Goal: Transaction & Acquisition: Purchase product/service

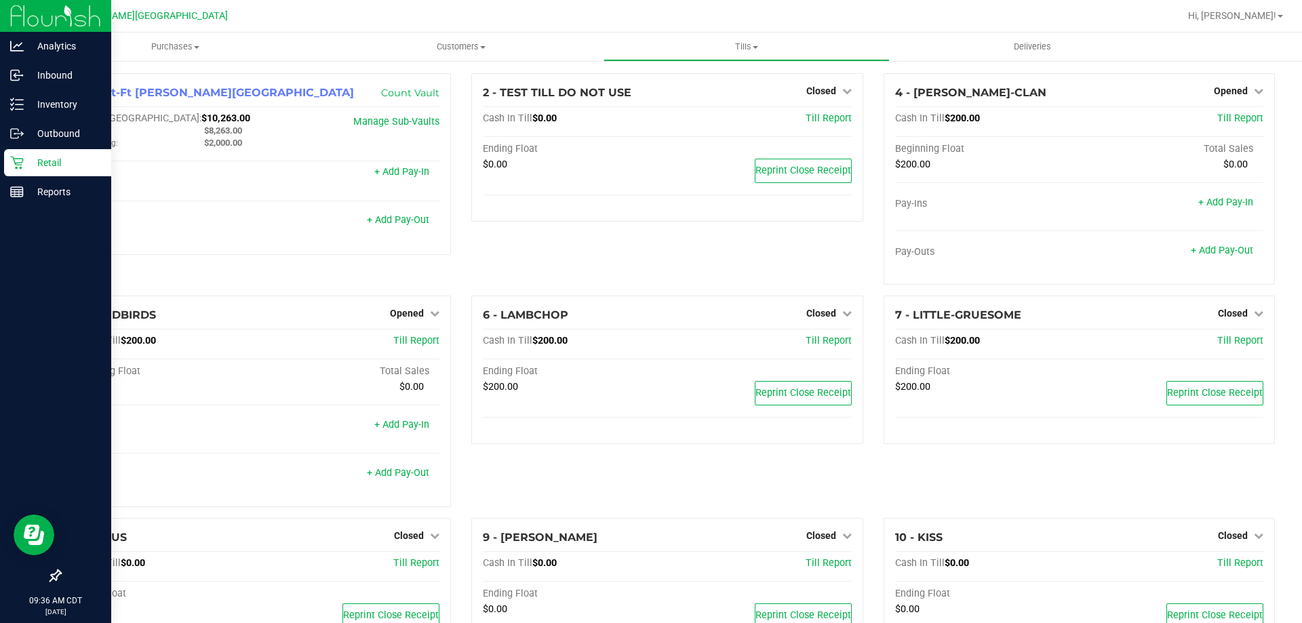
click at [24, 169] on p "Retail" at bounding box center [64, 163] width 81 height 16
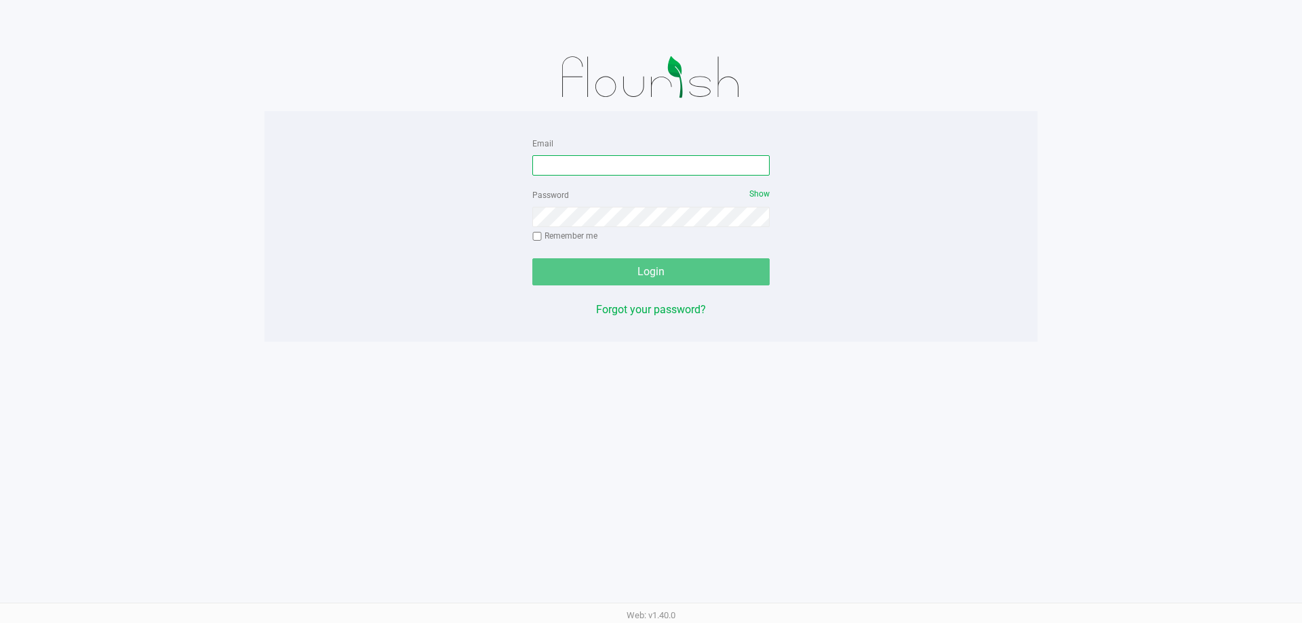
click at [582, 169] on input "Email" at bounding box center [650, 165] width 237 height 20
type input "[EMAIL_ADDRESS][DOMAIN_NAME]"
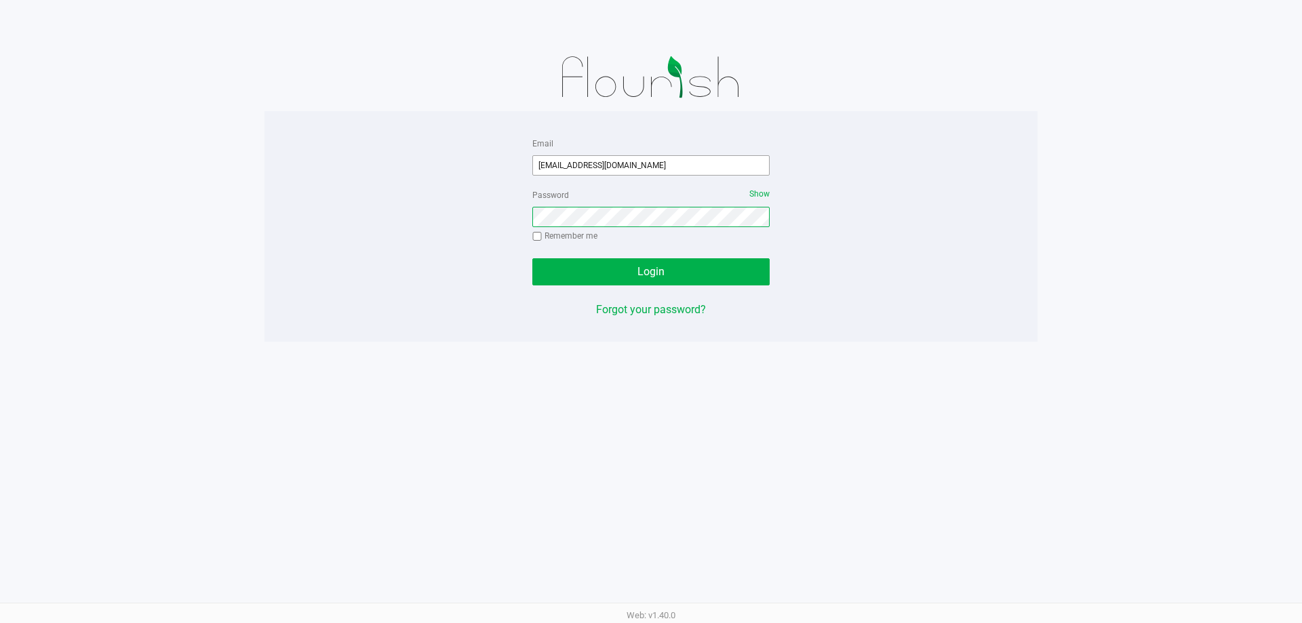
click at [532, 258] on button "Login" at bounding box center [650, 271] width 237 height 27
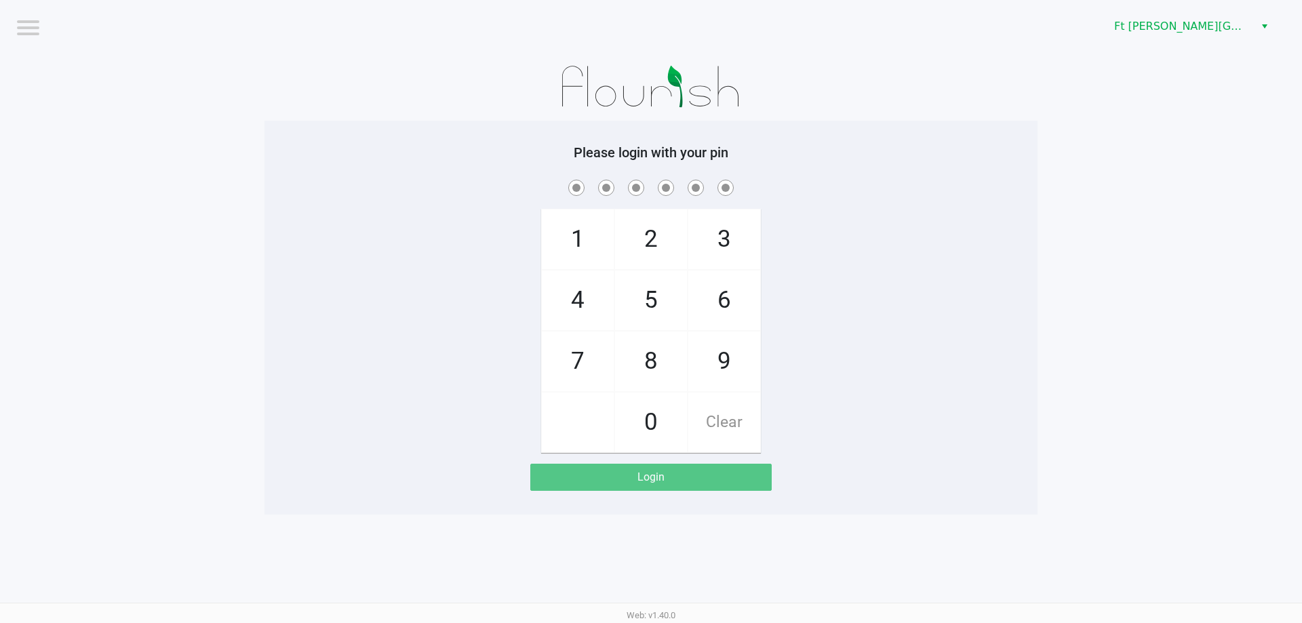
click at [864, 205] on div "1 4 7 2 5 8 0 3 6 9 Clear" at bounding box center [651, 315] width 773 height 276
checkbox input "true"
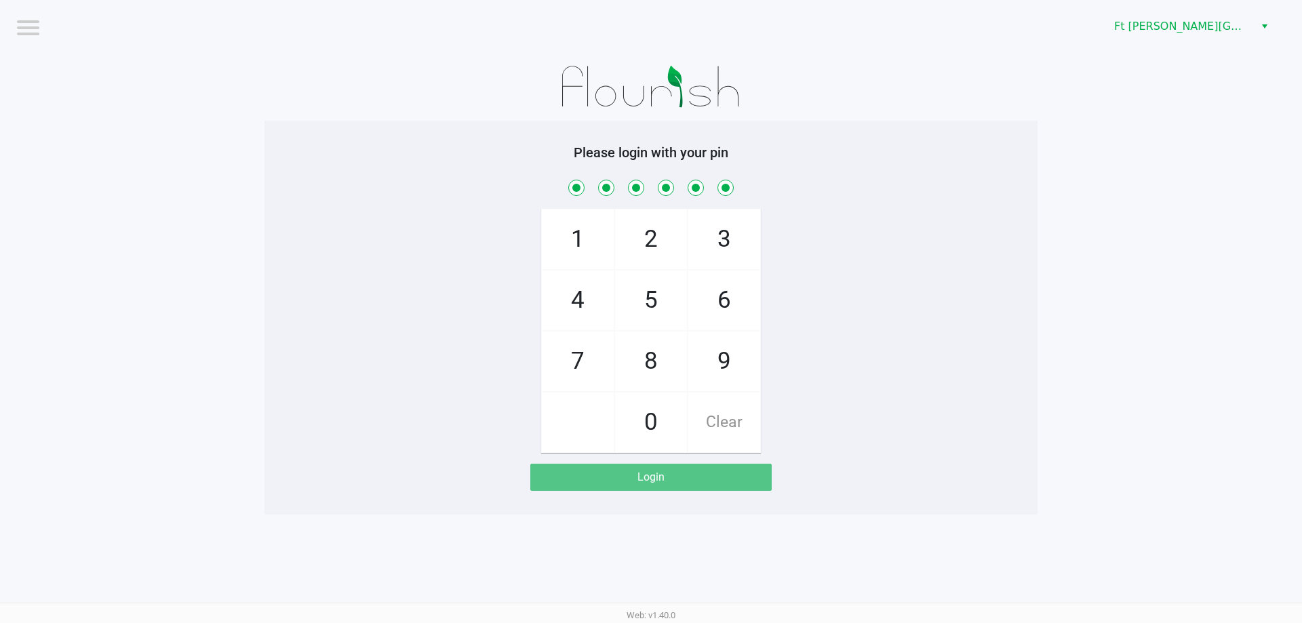
checkbox input "true"
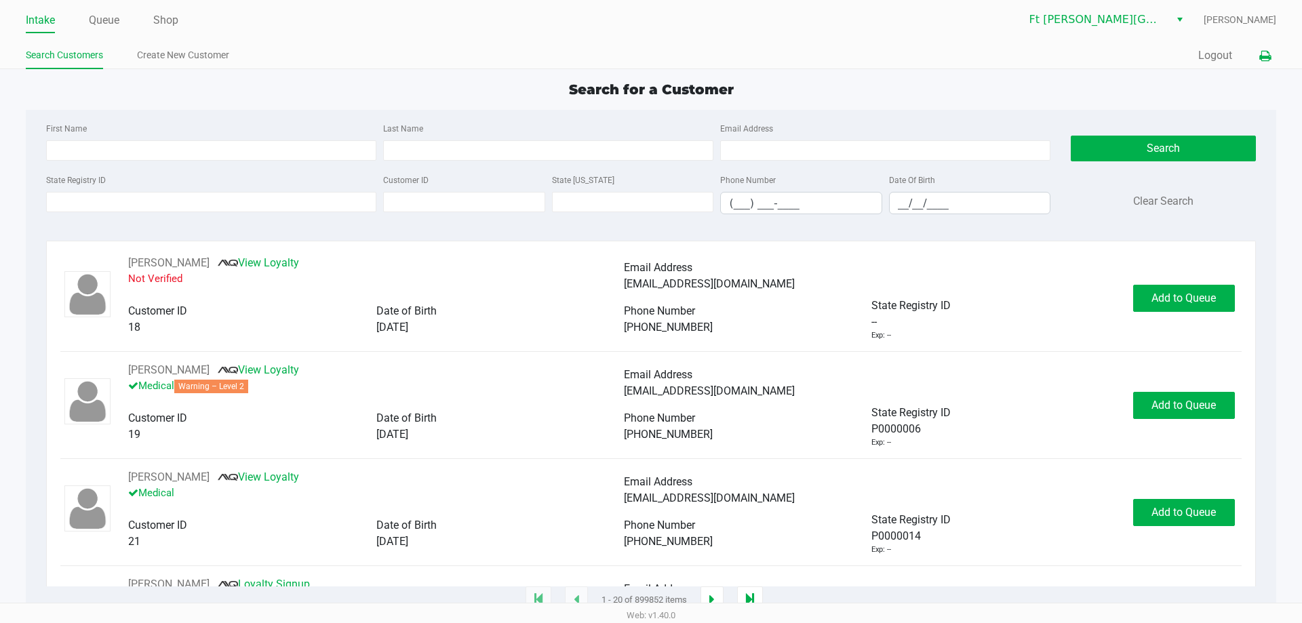
click at [1268, 64] on button at bounding box center [1265, 55] width 22 height 25
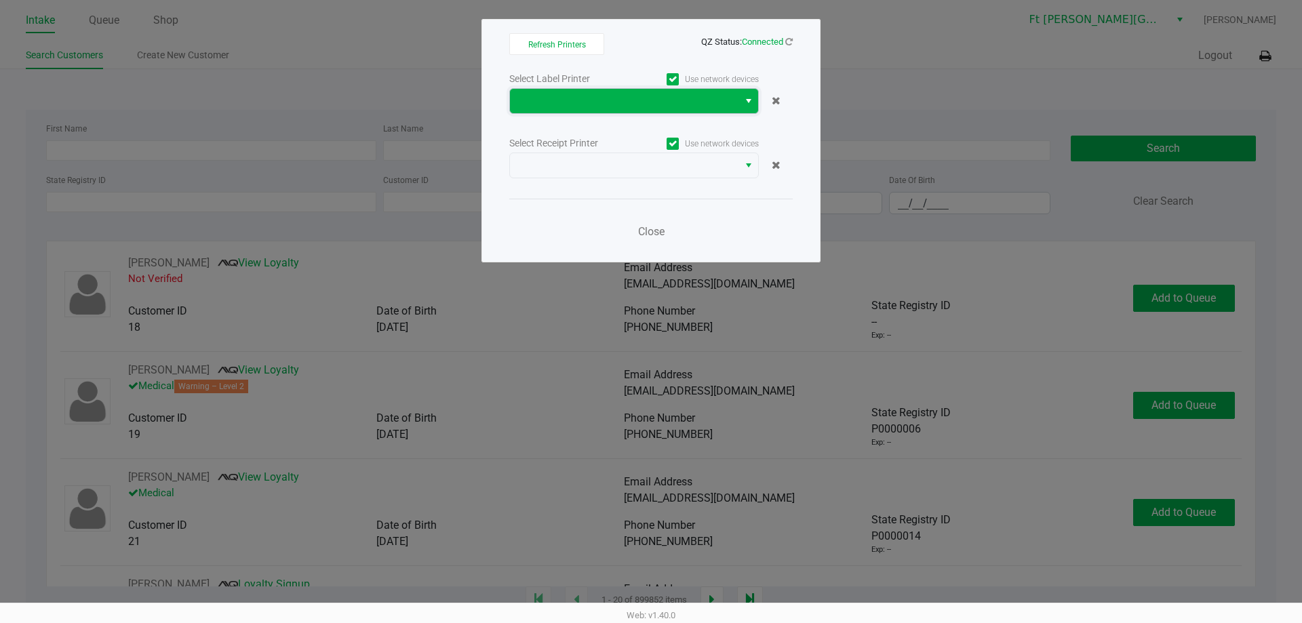
click at [596, 106] on span at bounding box center [624, 101] width 212 height 16
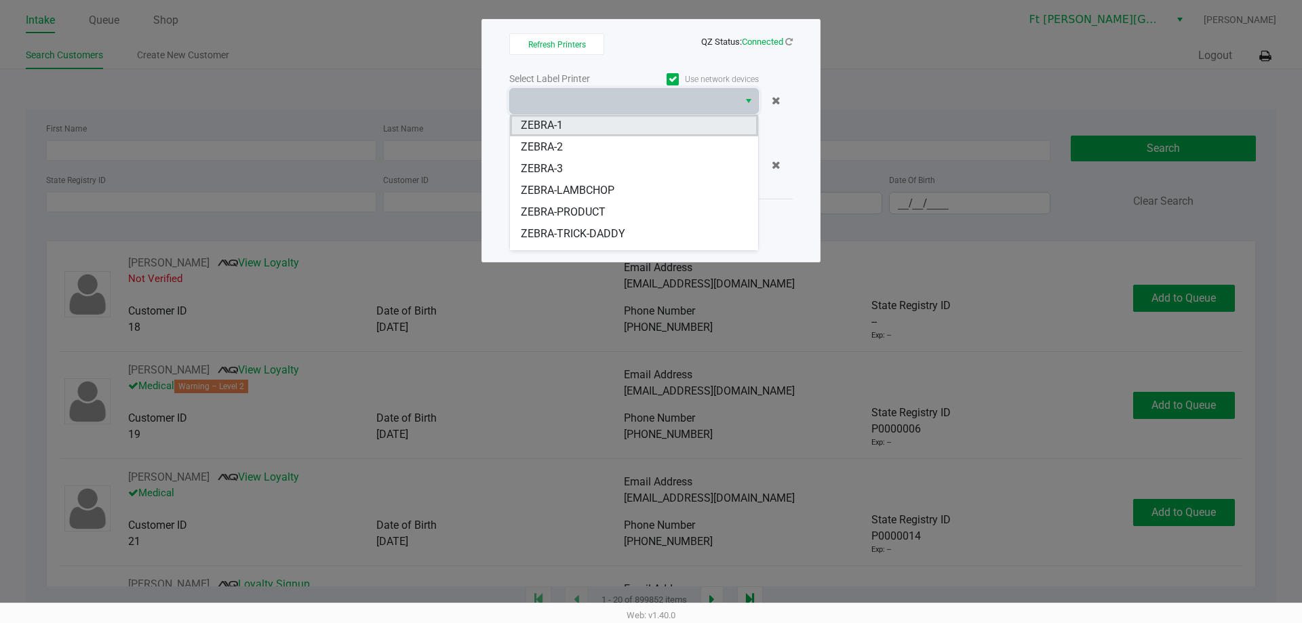
click at [585, 131] on li "ZEBRA-1" at bounding box center [634, 126] width 248 height 22
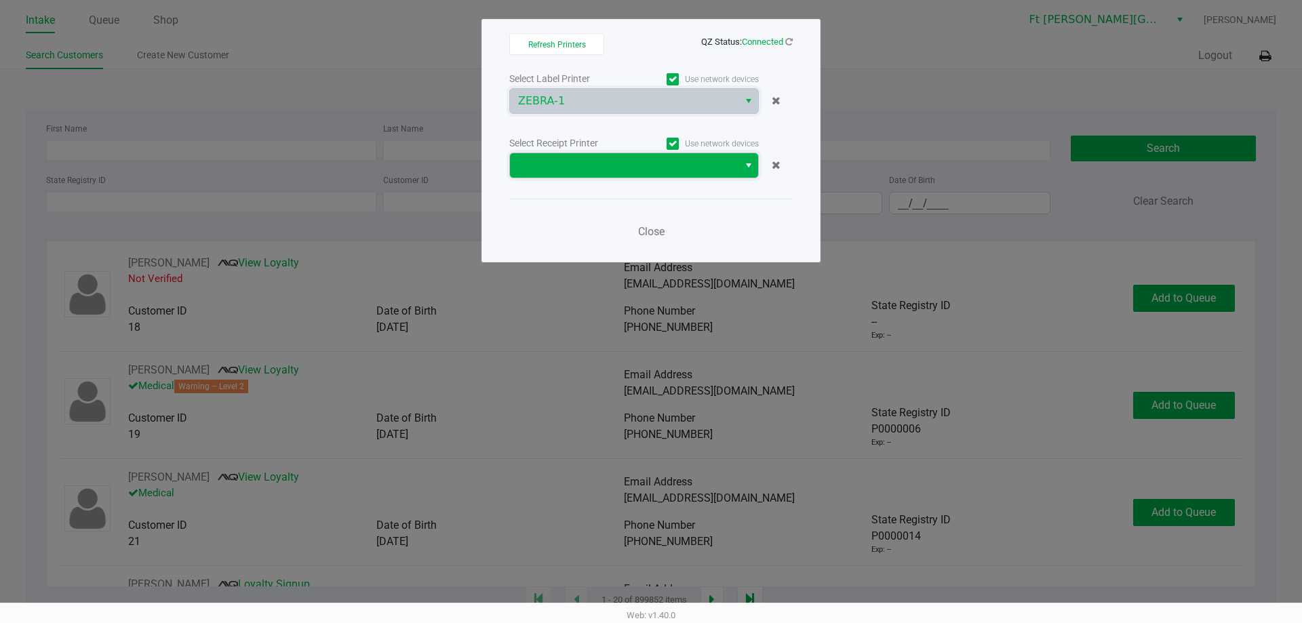
click at [606, 161] on span at bounding box center [624, 165] width 212 height 16
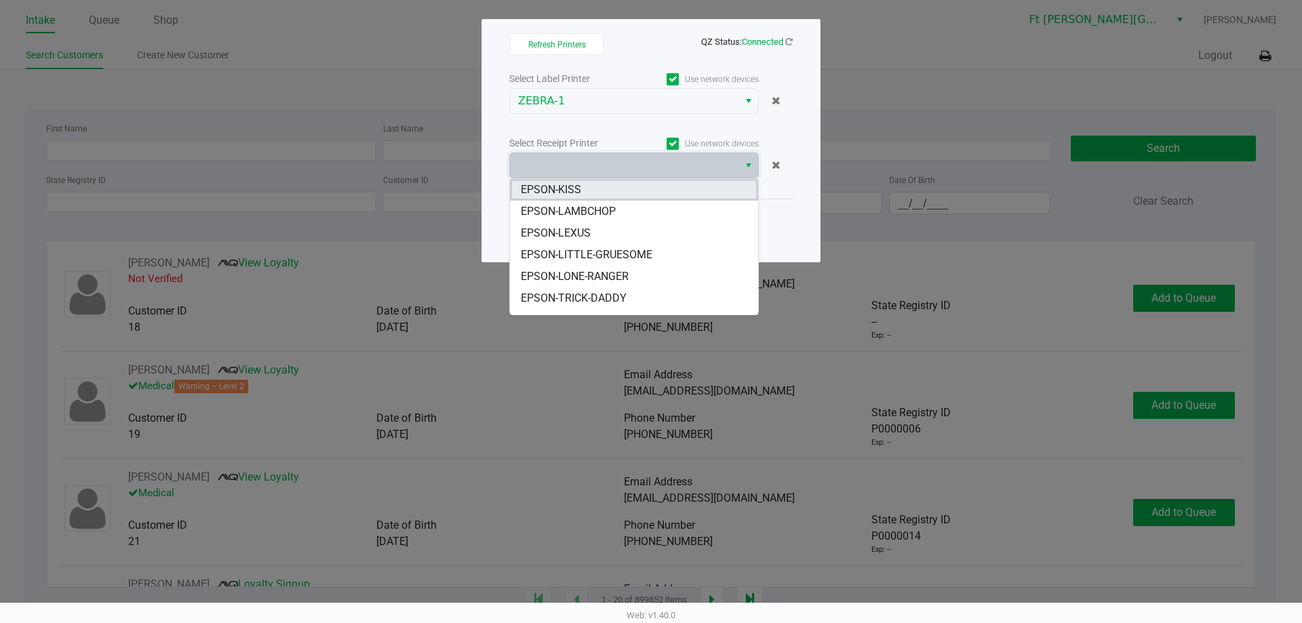
click at [594, 185] on li "EPSON-KISS" at bounding box center [634, 190] width 248 height 22
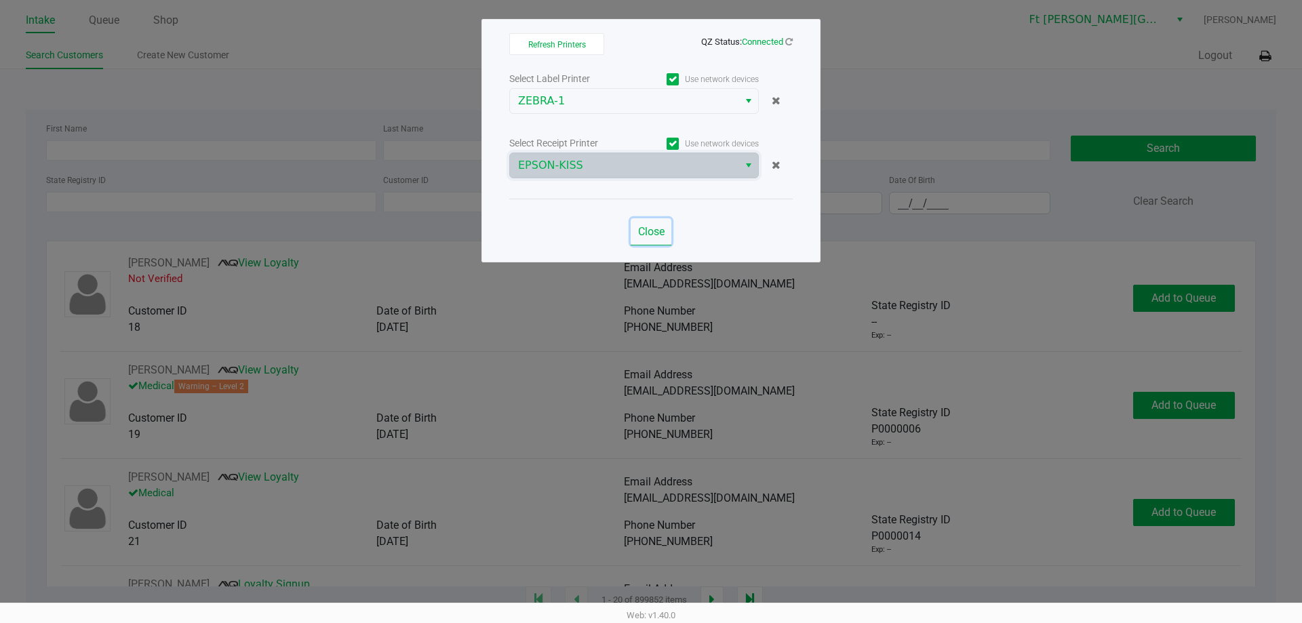
click at [640, 225] on button "Close" at bounding box center [651, 231] width 41 height 27
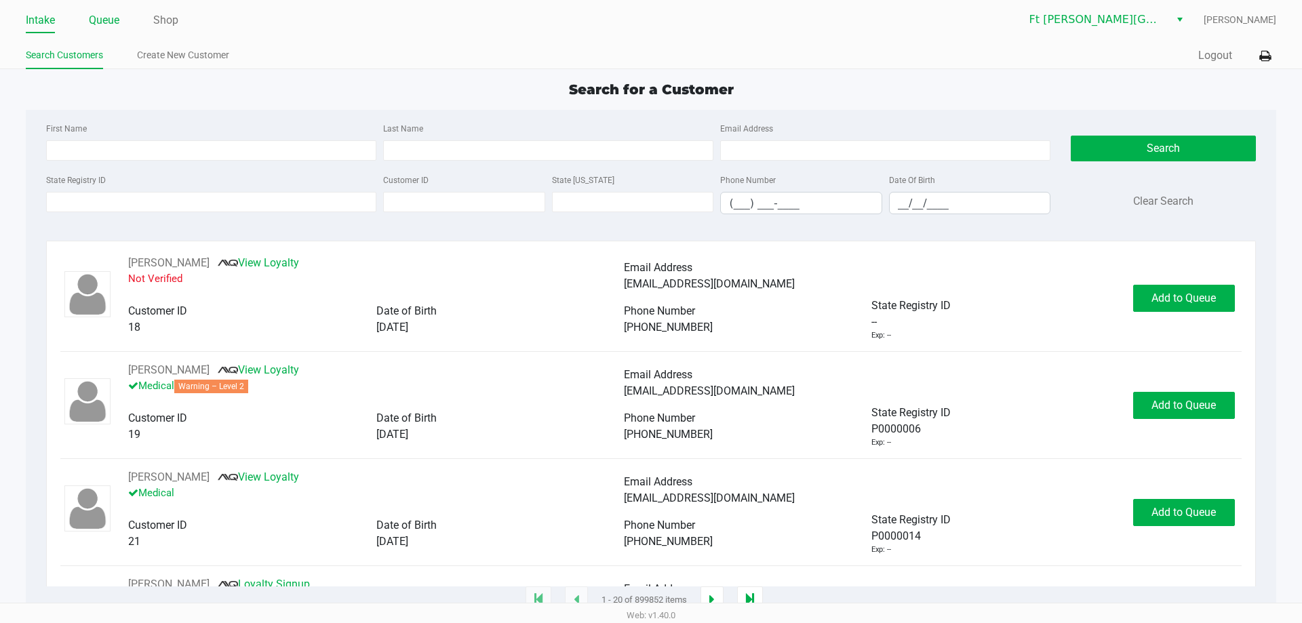
click at [111, 26] on link "Queue" at bounding box center [104, 20] width 31 height 19
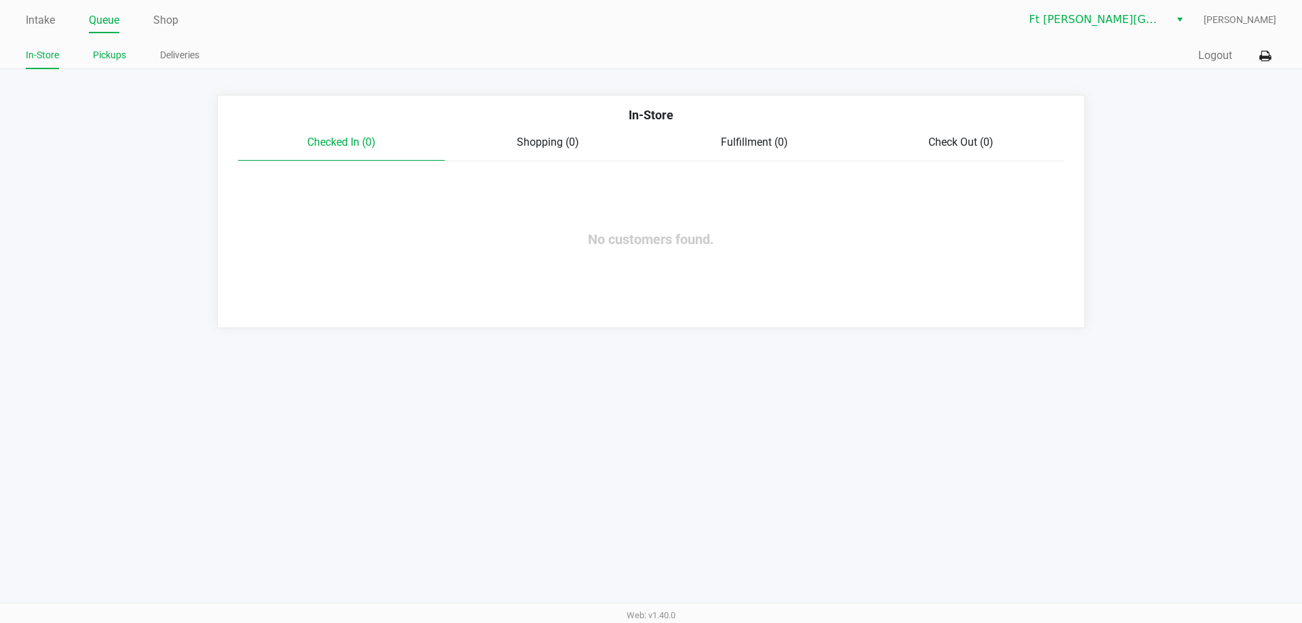
click at [119, 60] on link "Pickups" at bounding box center [109, 55] width 33 height 17
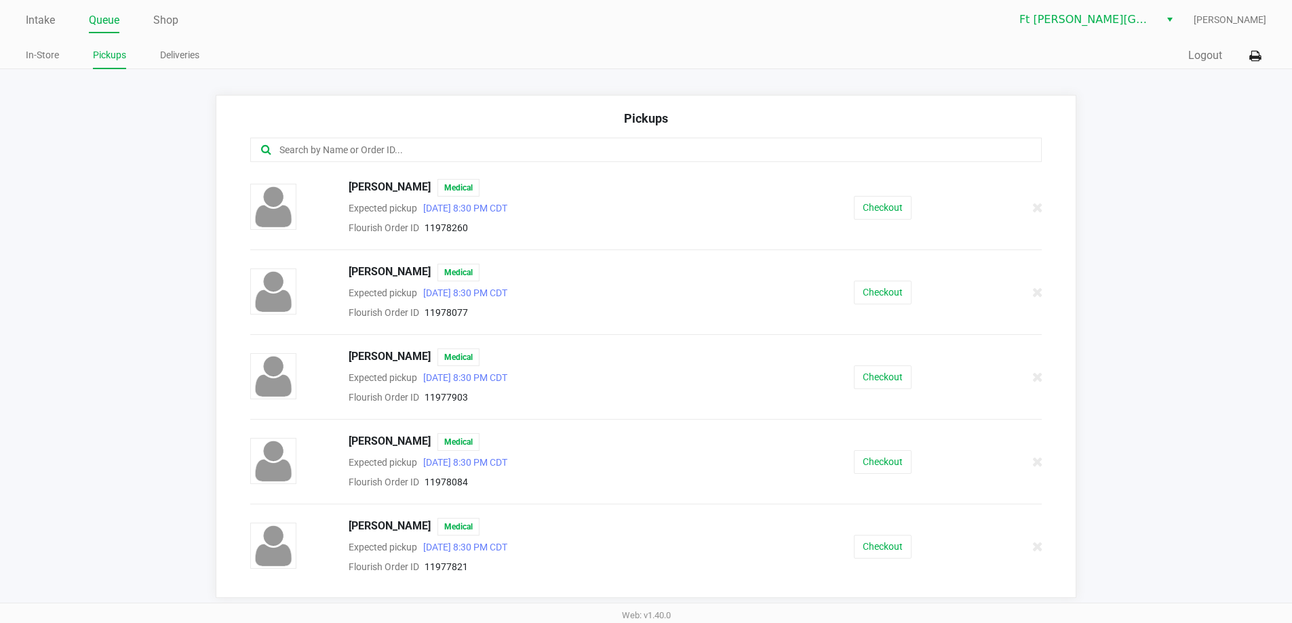
scroll to position [330, 0]
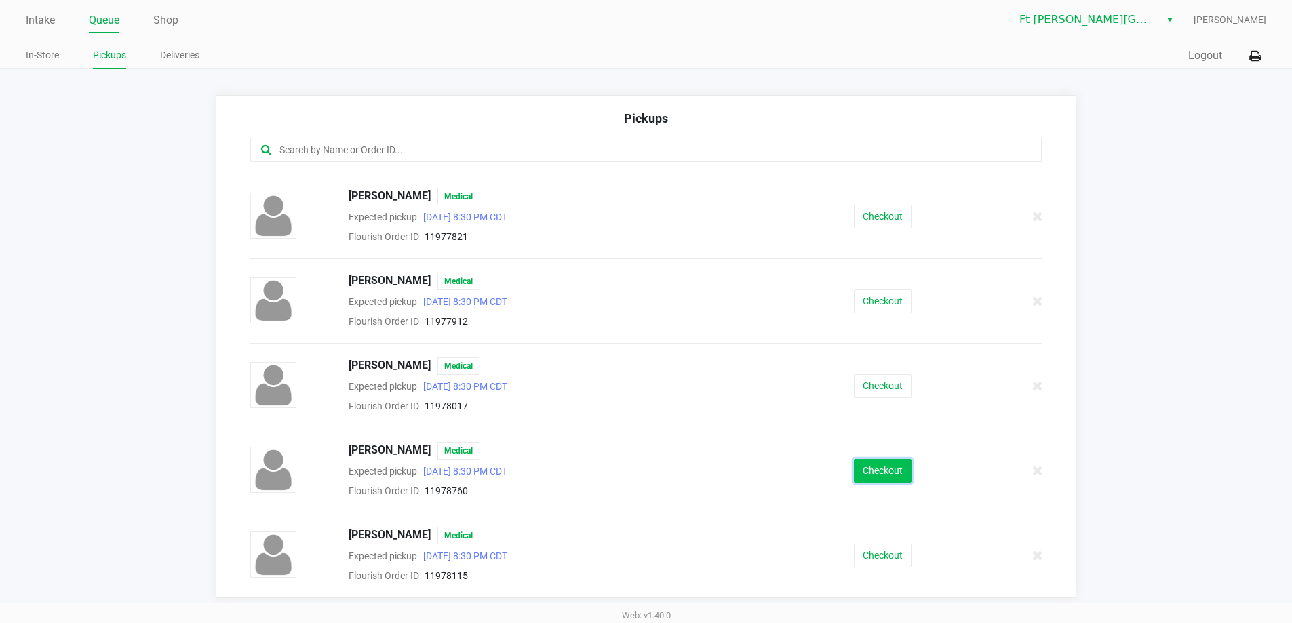
click at [861, 474] on button "Checkout" at bounding box center [883, 471] width 58 height 24
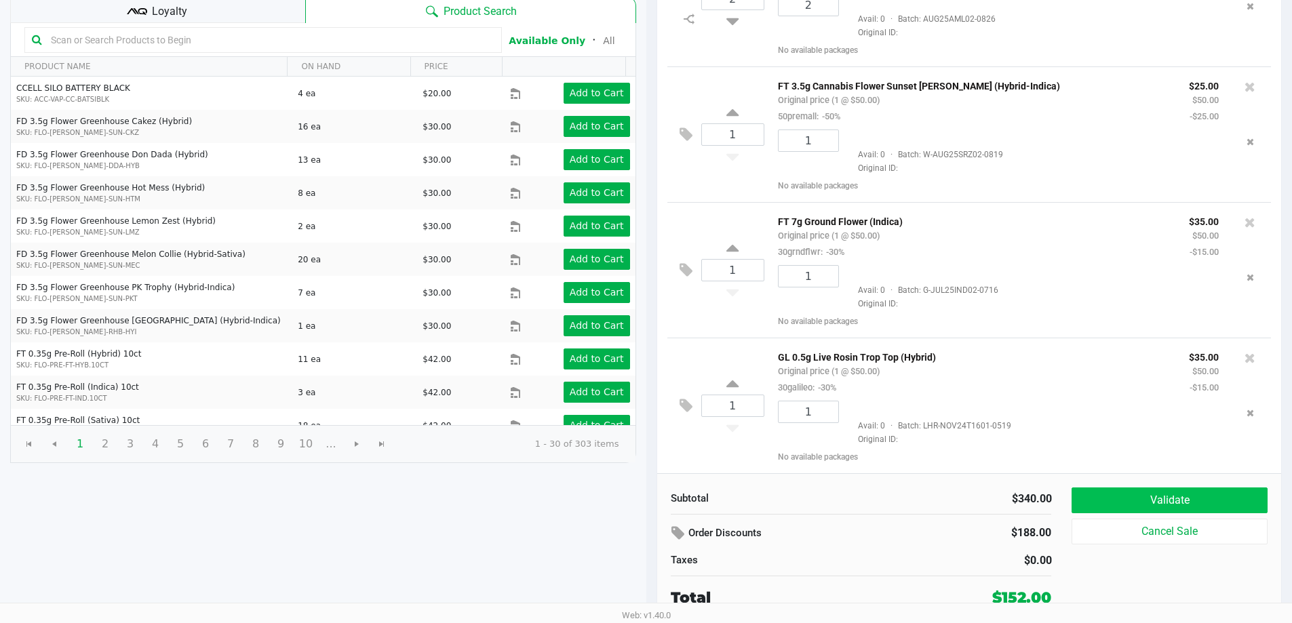
scroll to position [20, 0]
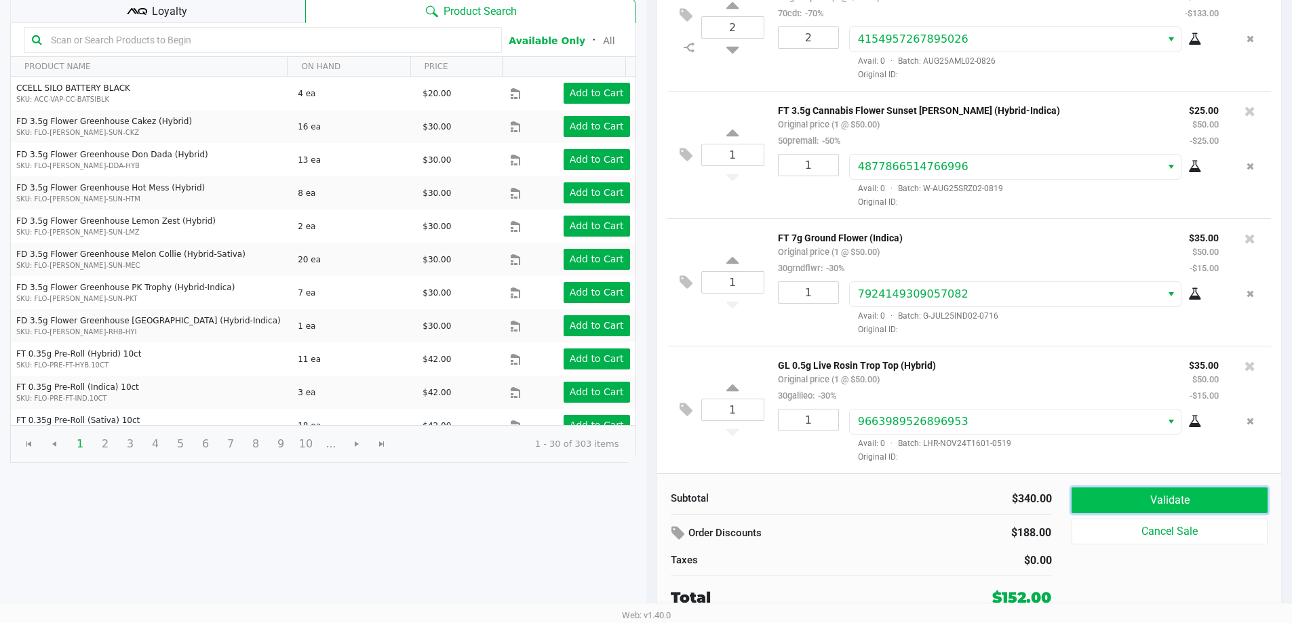
click at [1126, 505] on button "Validate" at bounding box center [1169, 501] width 195 height 26
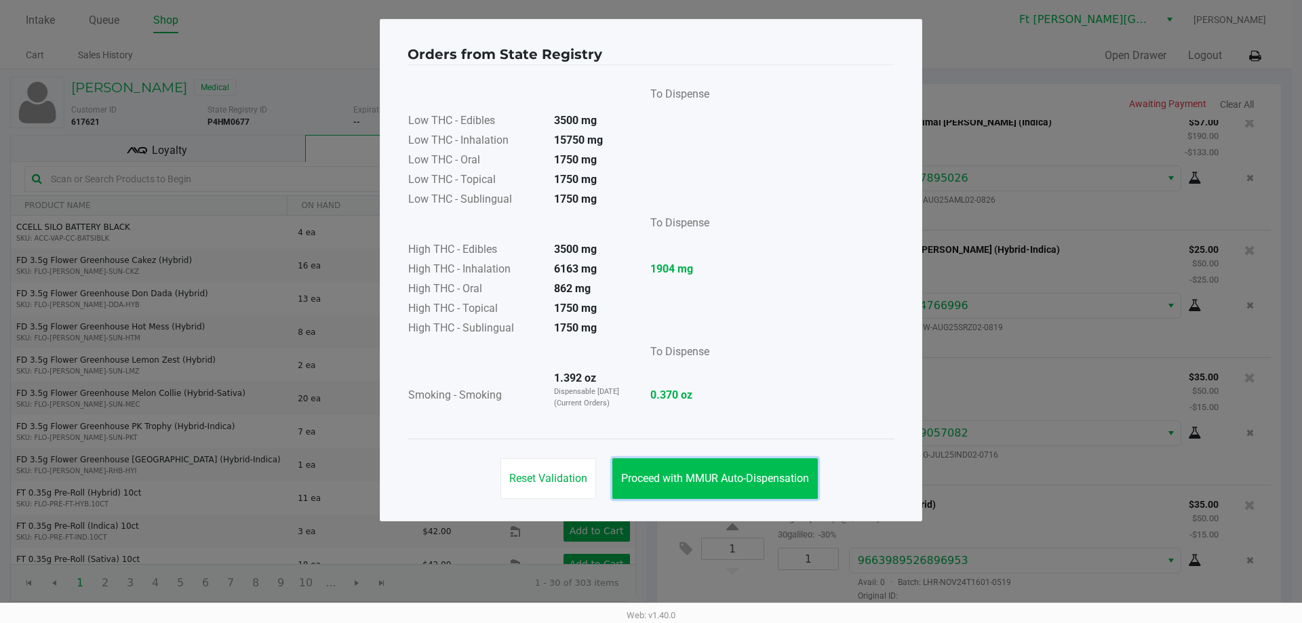
click at [729, 476] on span "Proceed with MMUR Auto-Dispensation" at bounding box center [715, 478] width 188 height 13
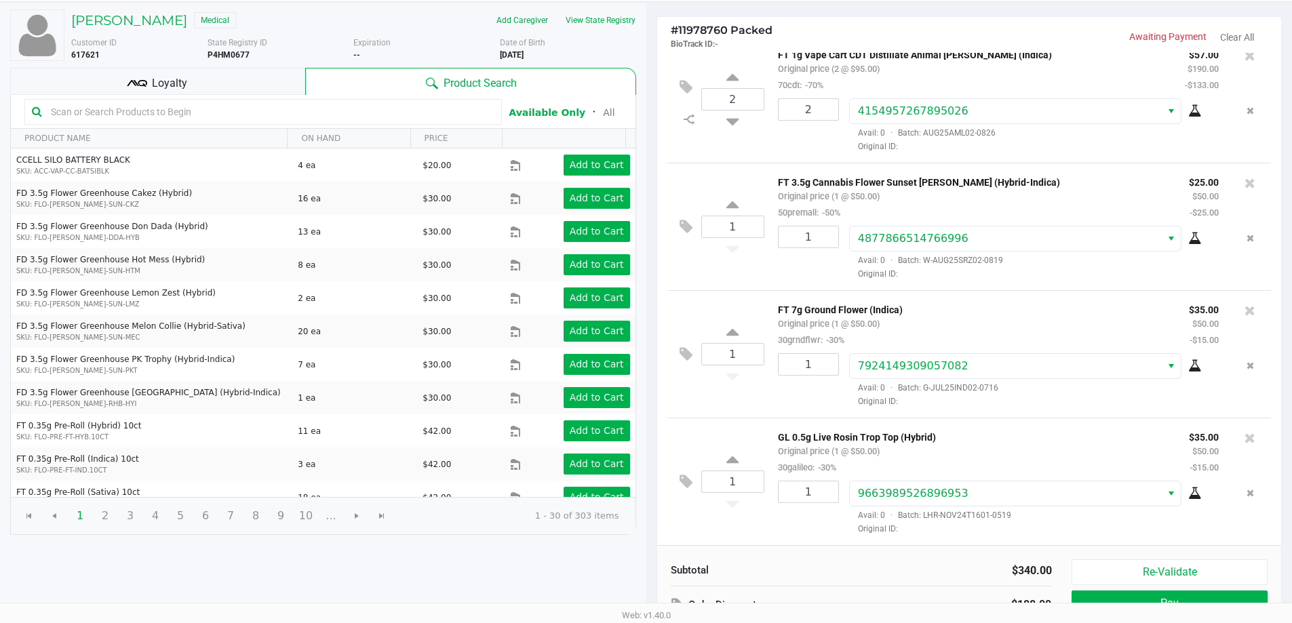
scroll to position [139, 0]
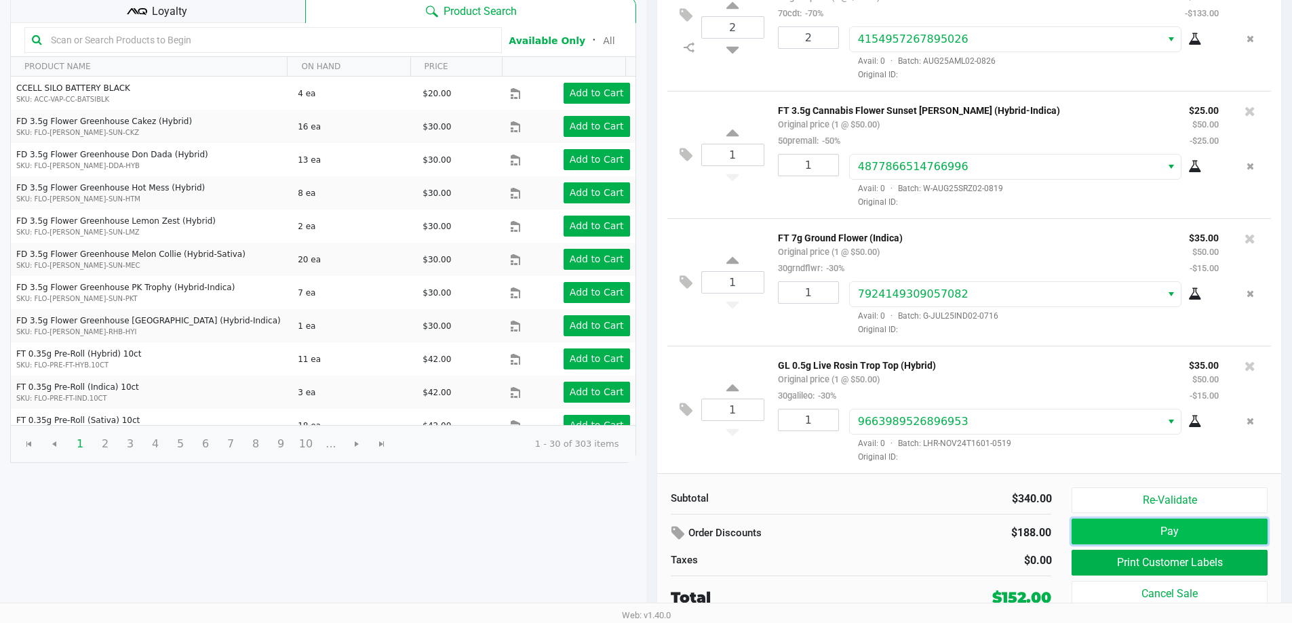
click at [1182, 530] on button "Pay" at bounding box center [1169, 532] width 195 height 26
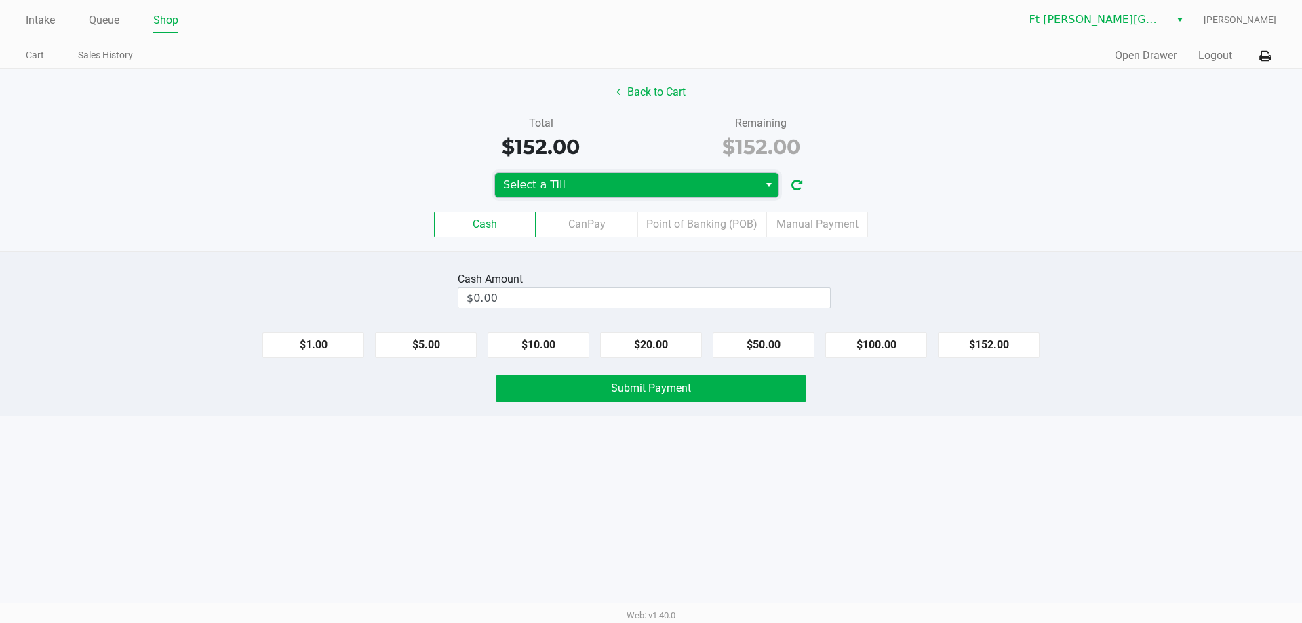
click at [691, 186] on span "Select a Till" at bounding box center [627, 185] width 248 height 16
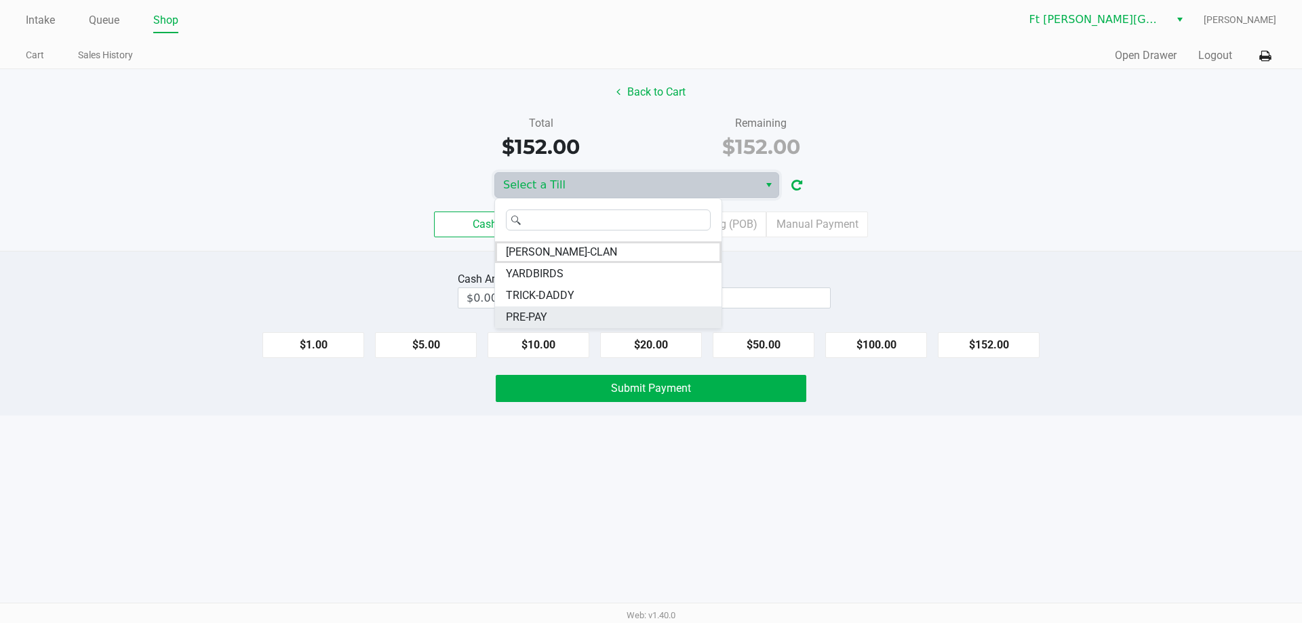
click at [545, 311] on span "PRE-PAY" at bounding box center [526, 317] width 41 height 16
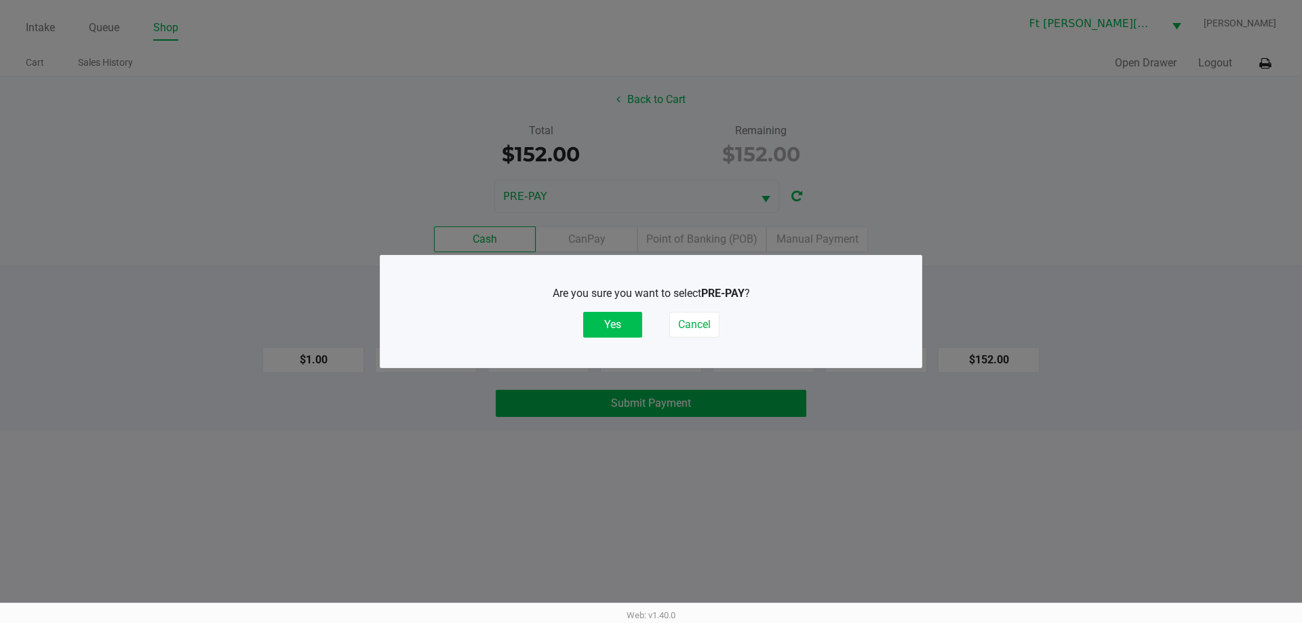
click at [607, 321] on button "Yes" at bounding box center [612, 325] width 59 height 26
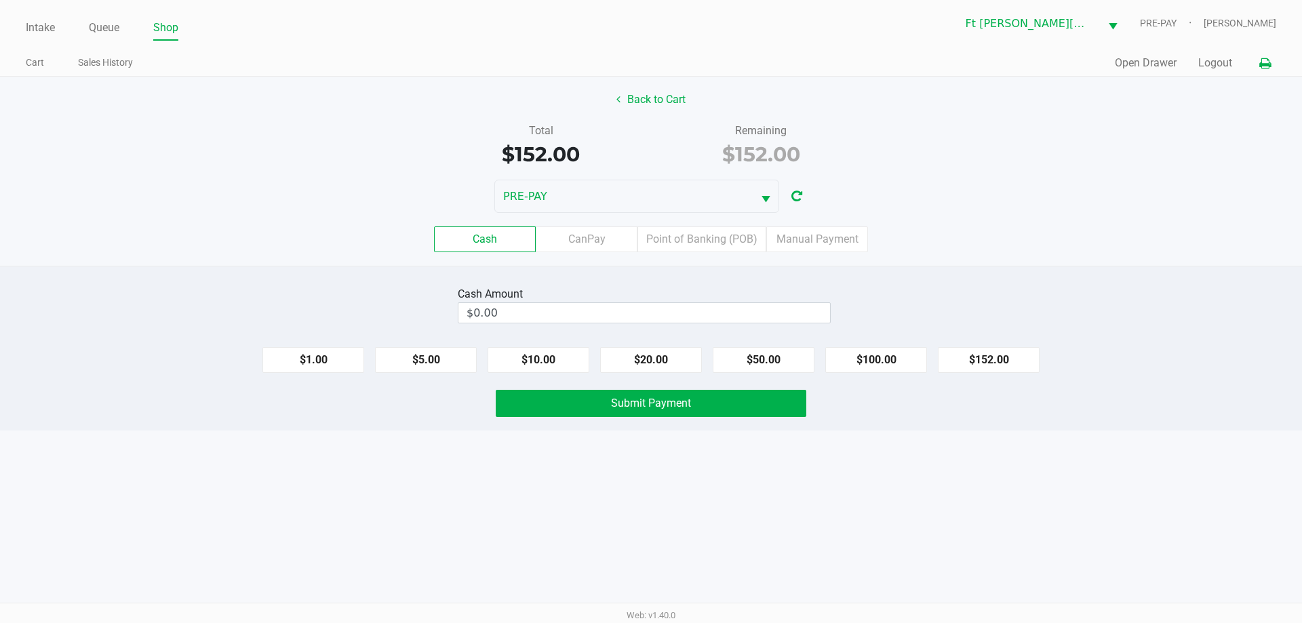
click at [1263, 64] on icon at bounding box center [1266, 63] width 12 height 9
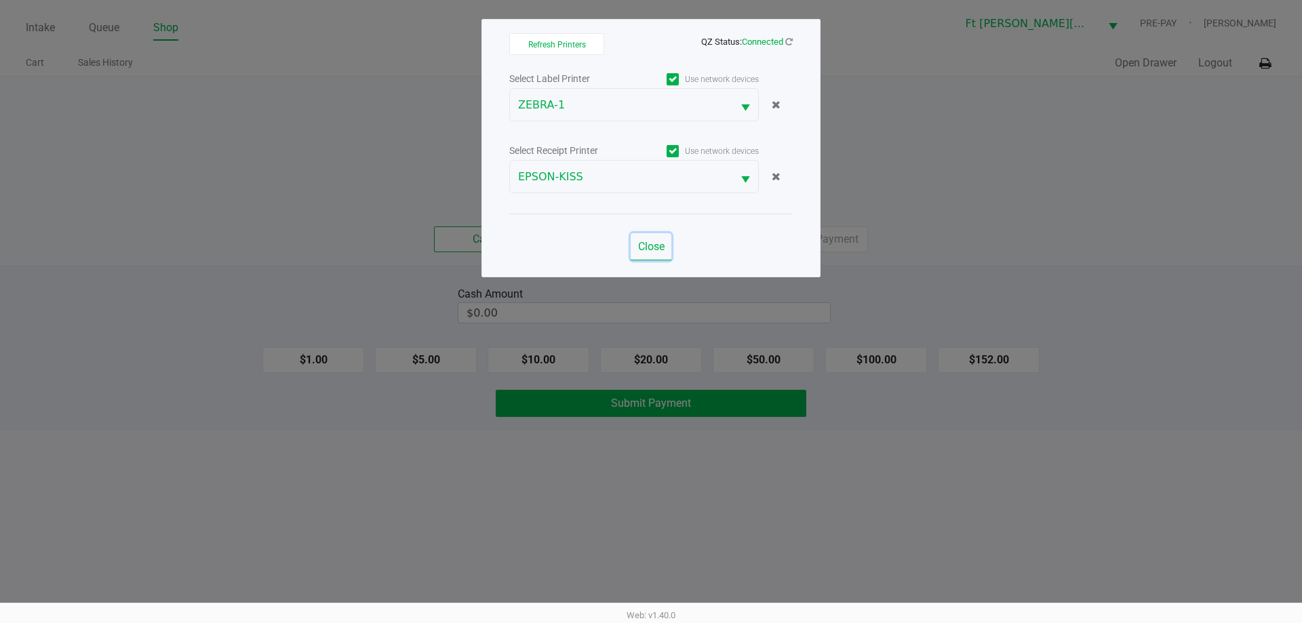
click at [655, 249] on span "Close" at bounding box center [651, 246] width 26 height 13
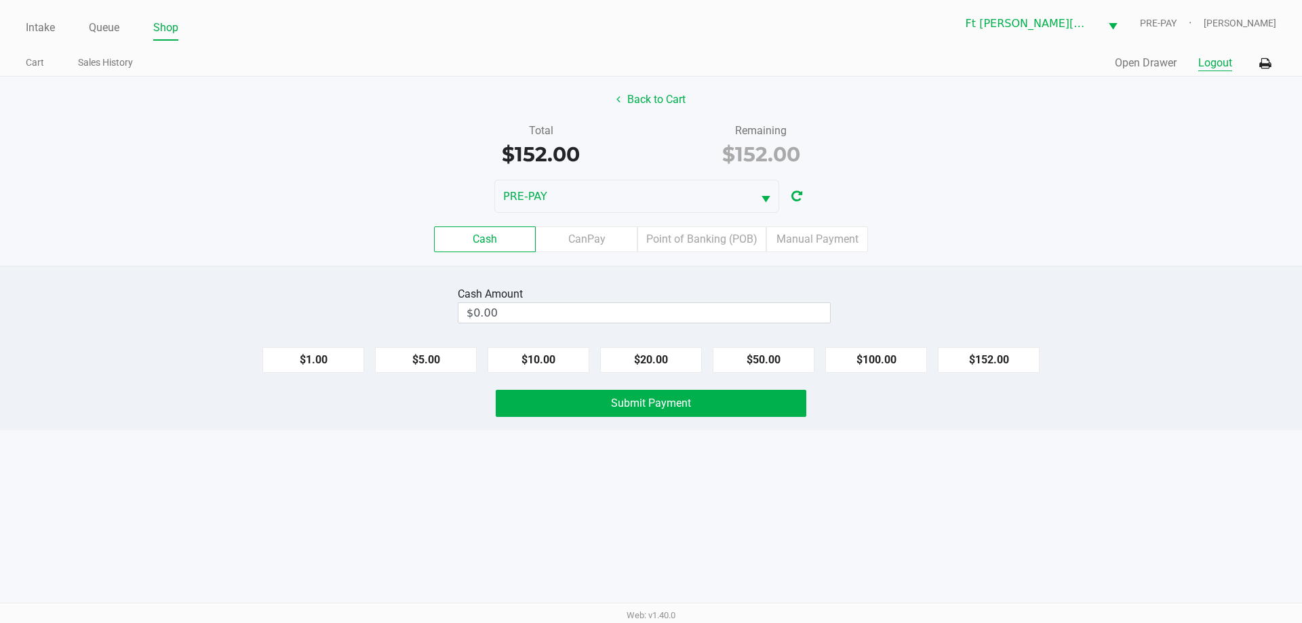
click at [1208, 62] on button "Logout" at bounding box center [1216, 63] width 34 height 16
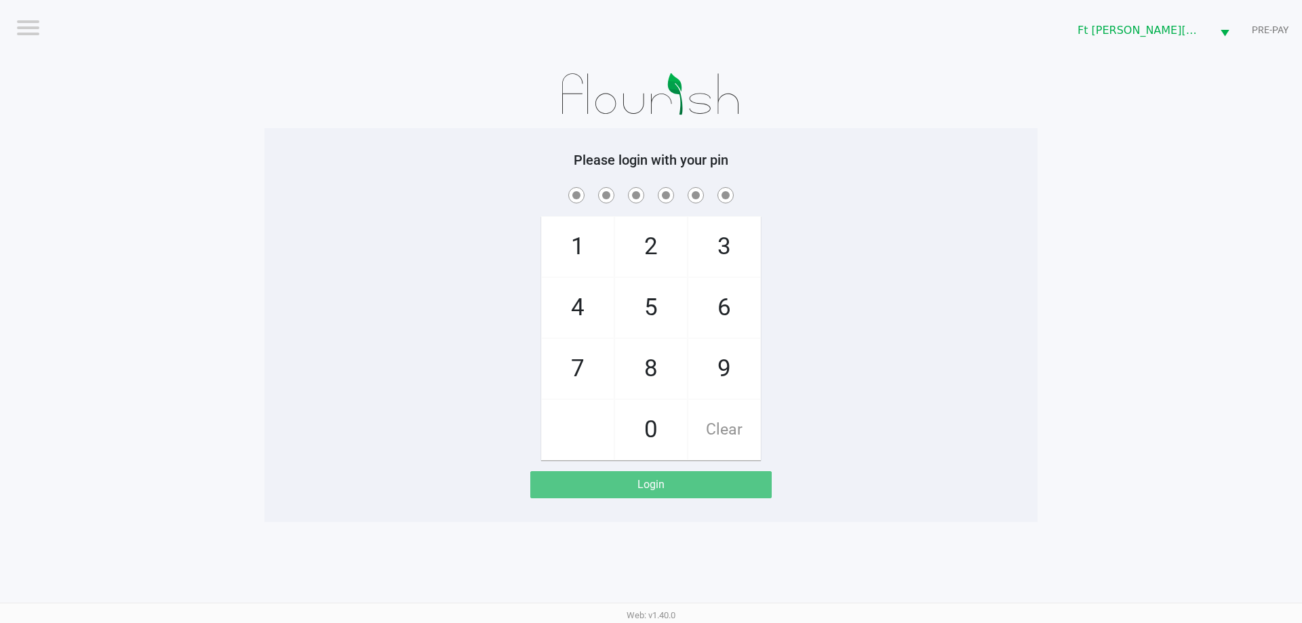
click at [1126, 197] on app-pos-login-wrapper "Logout Ft Walton Beach WC PRE-PAY Please login with your pin 1 4 7 2 5 8 0 3 6 …" at bounding box center [651, 261] width 1302 height 522
click at [845, 269] on div "1 4 7 2 5 8 0 3 6 9 Clear" at bounding box center [651, 323] width 773 height 276
checkbox input "true"
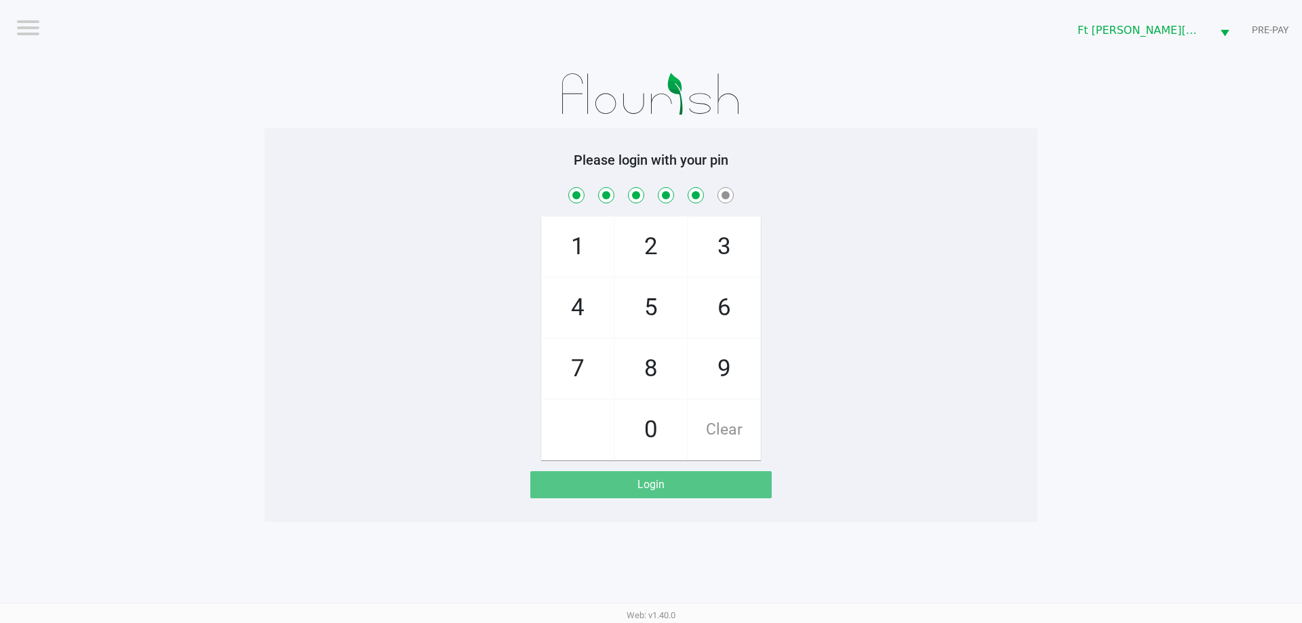
checkbox input "true"
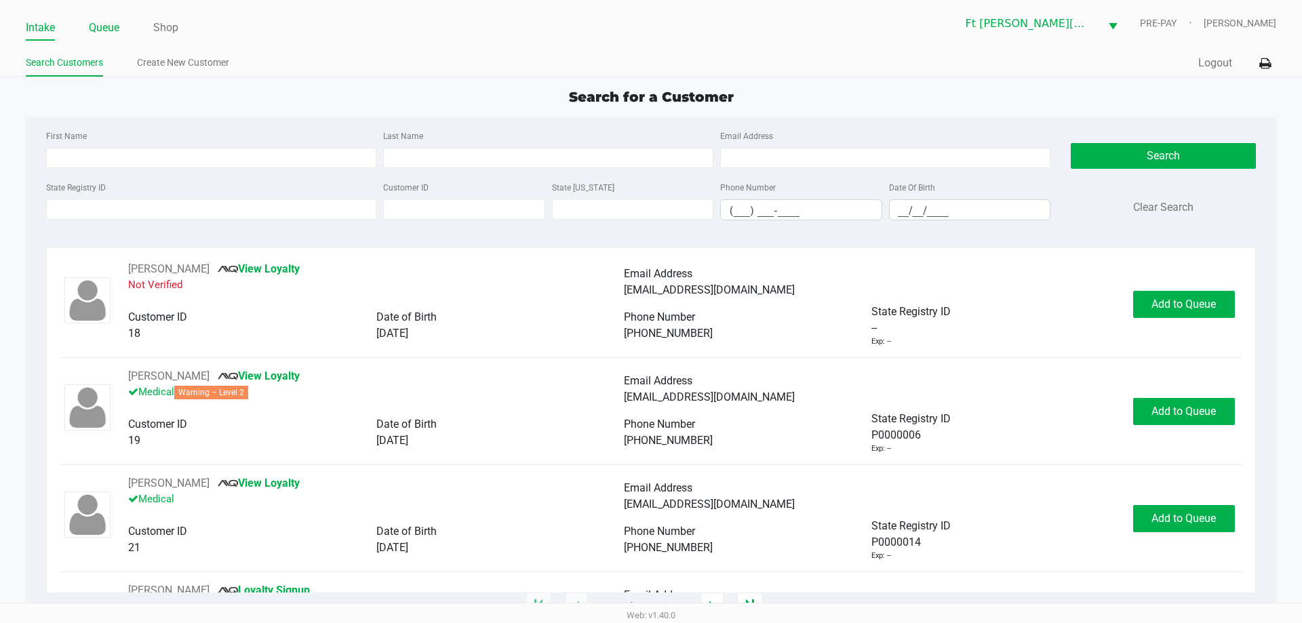
click at [107, 35] on link "Queue" at bounding box center [104, 27] width 31 height 19
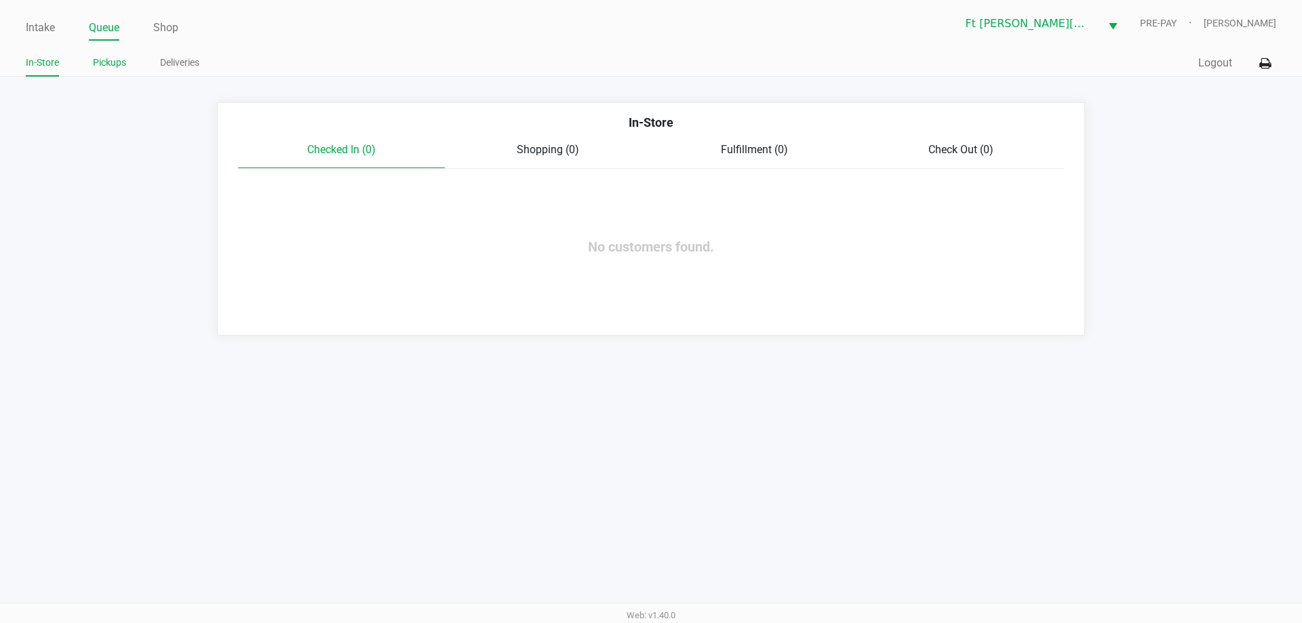
click at [117, 60] on link "Pickups" at bounding box center [109, 62] width 33 height 17
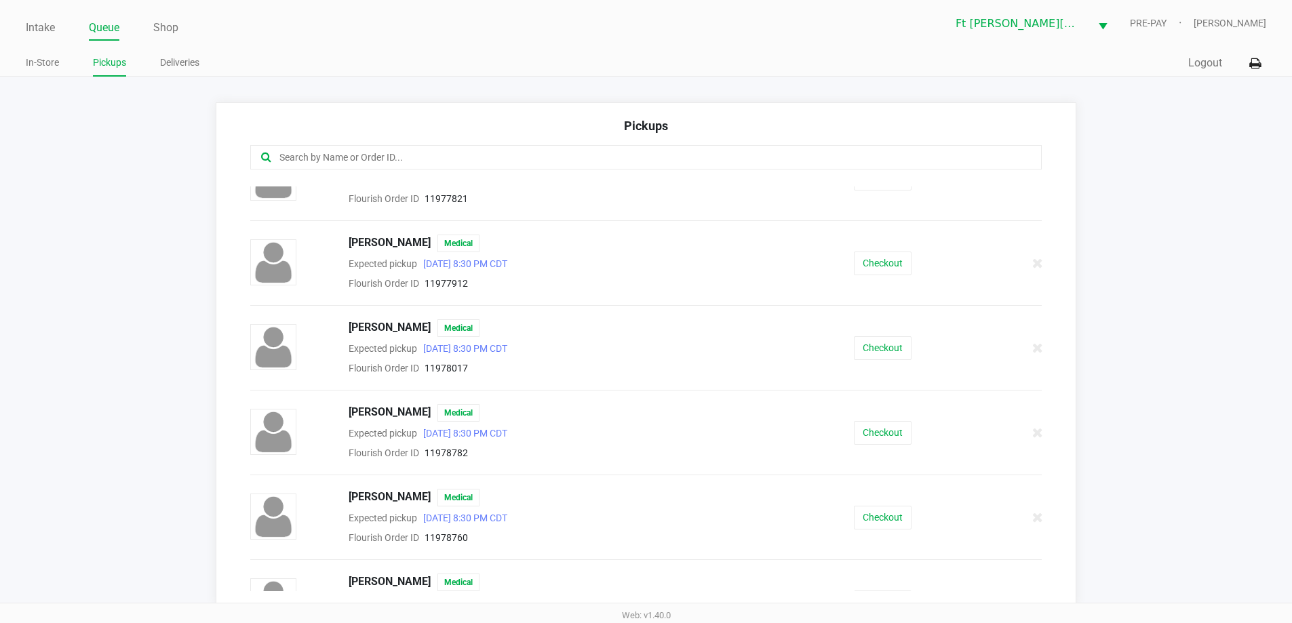
scroll to position [407, 0]
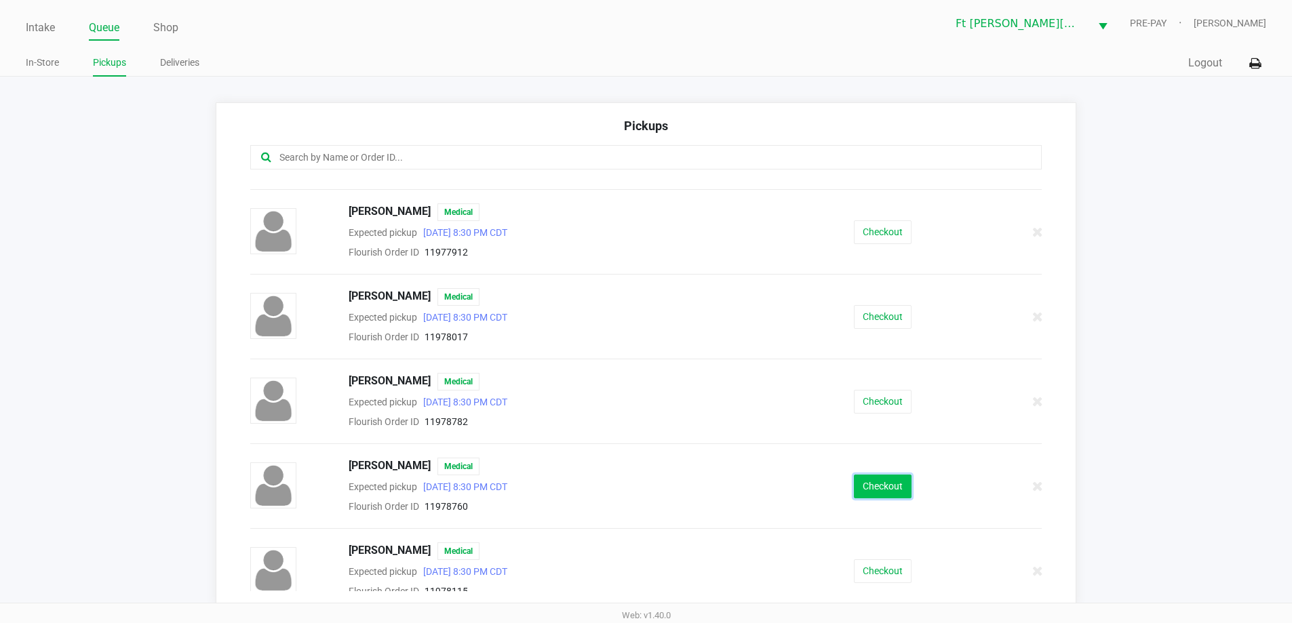
click at [868, 478] on button "Checkout" at bounding box center [883, 487] width 58 height 24
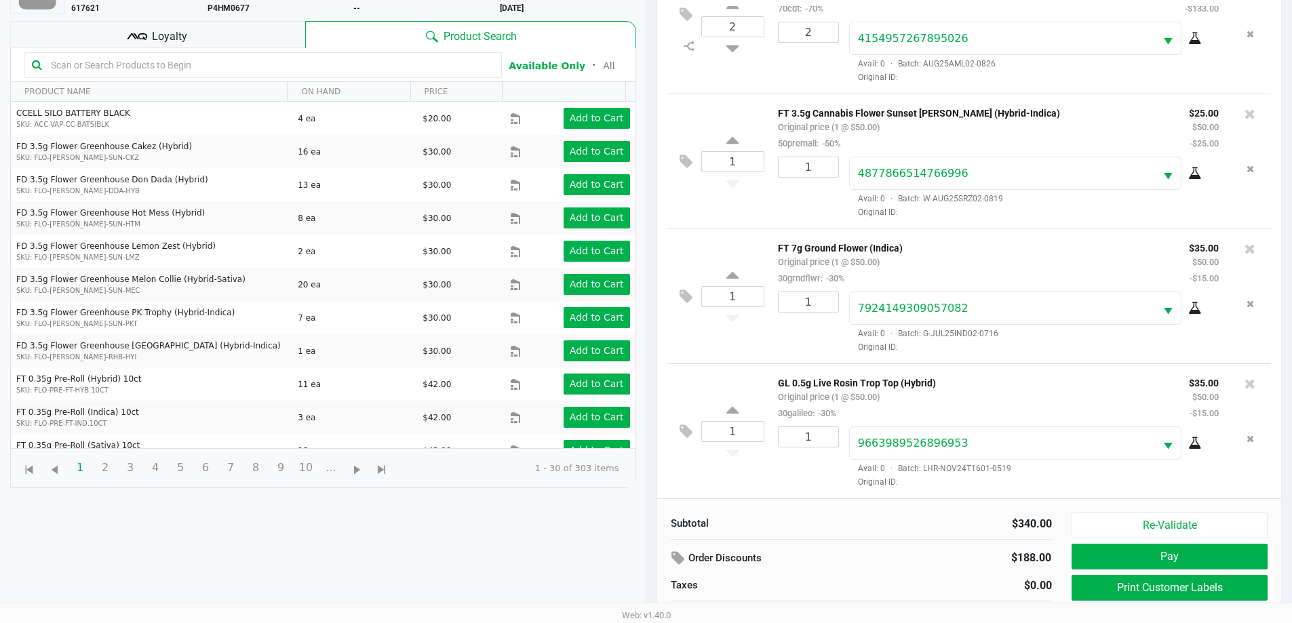
scroll to position [147, 0]
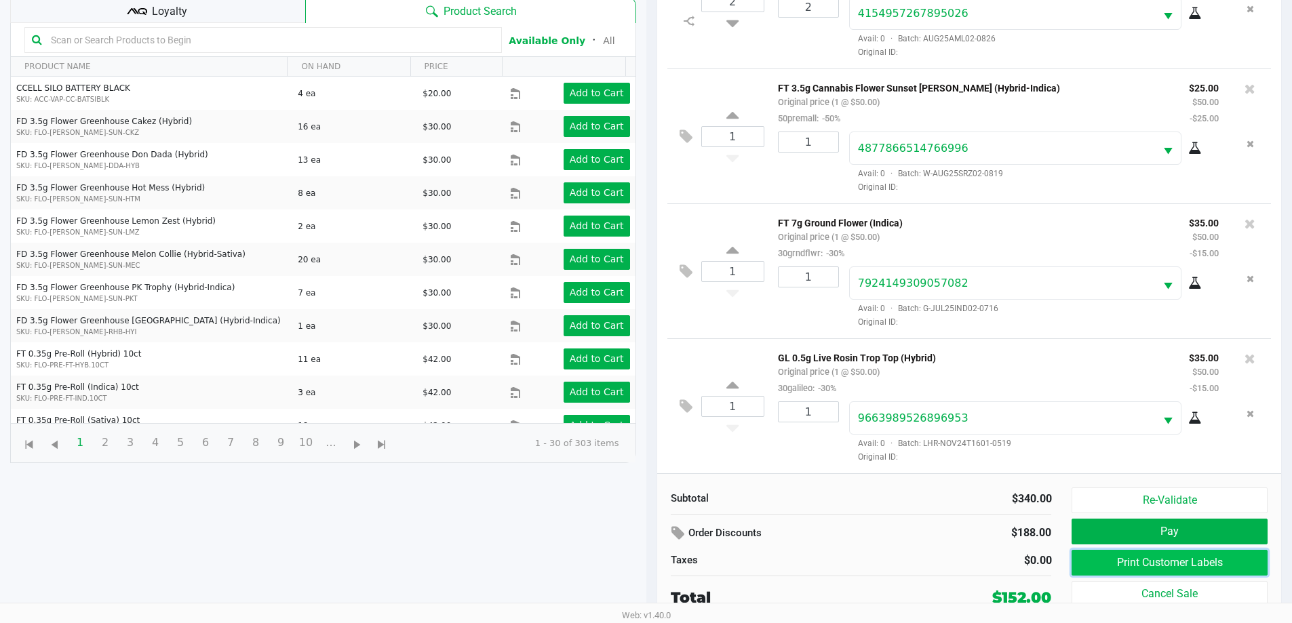
click at [1149, 564] on button "Print Customer Labels" at bounding box center [1169, 563] width 195 height 26
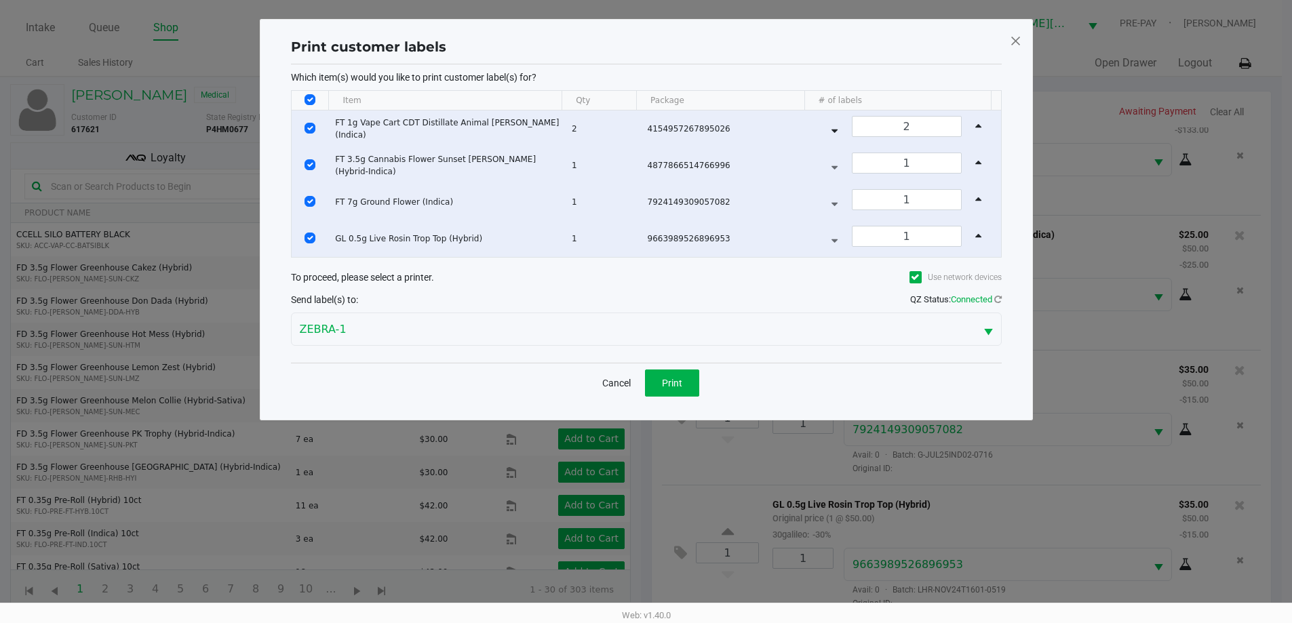
scroll to position [0, 0]
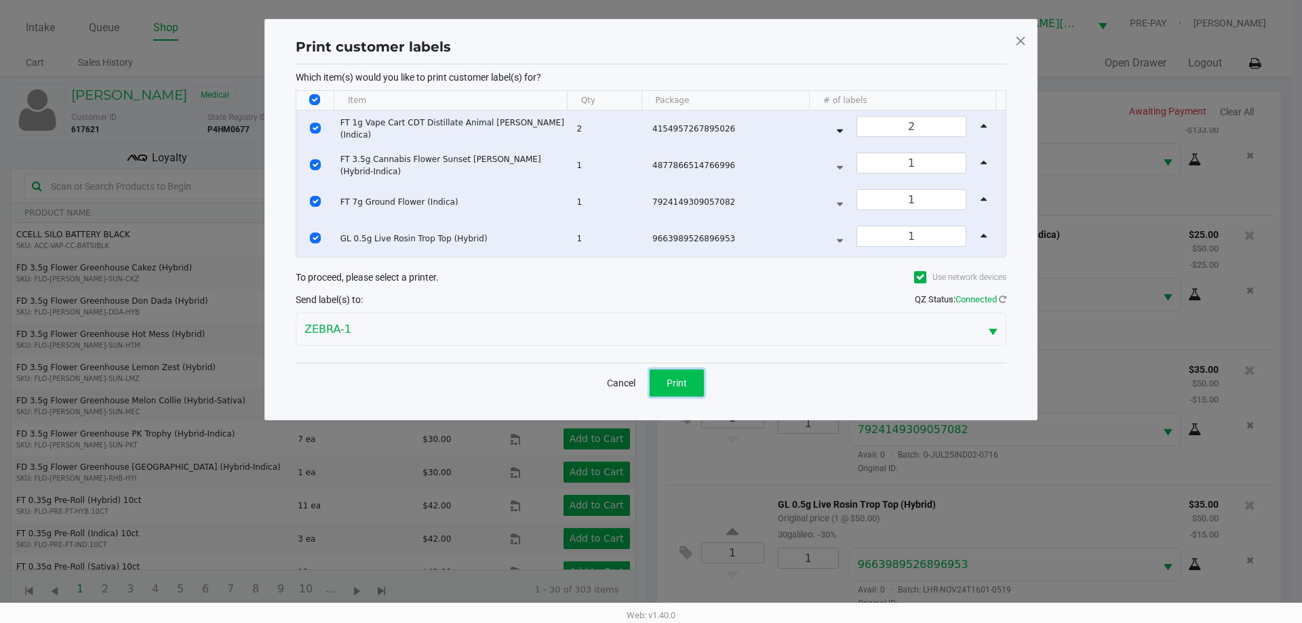
click at [691, 376] on button "Print" at bounding box center [677, 383] width 54 height 27
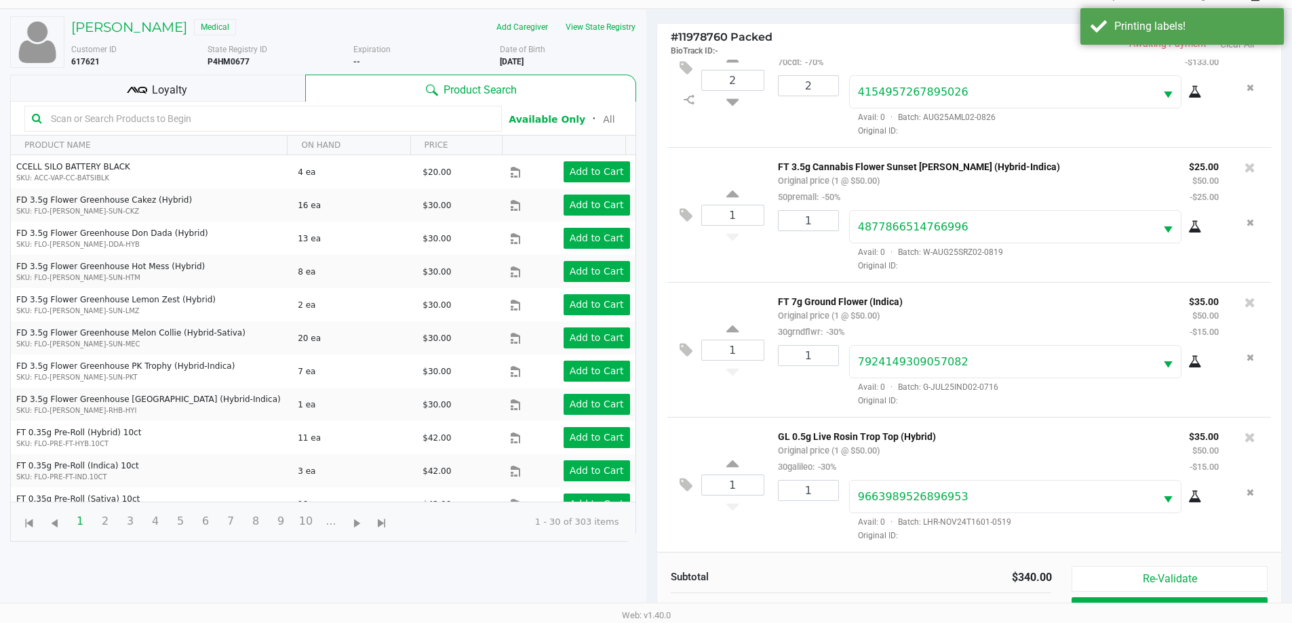
scroll to position [147, 0]
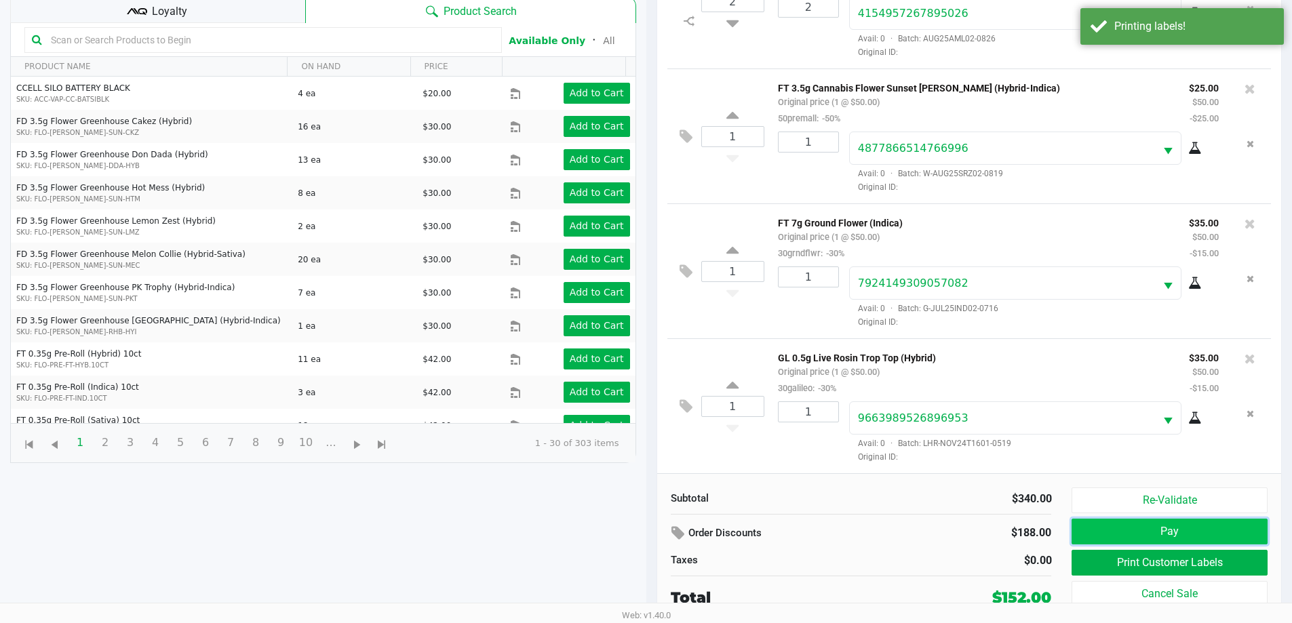
click at [1169, 528] on button "Pay" at bounding box center [1169, 532] width 195 height 26
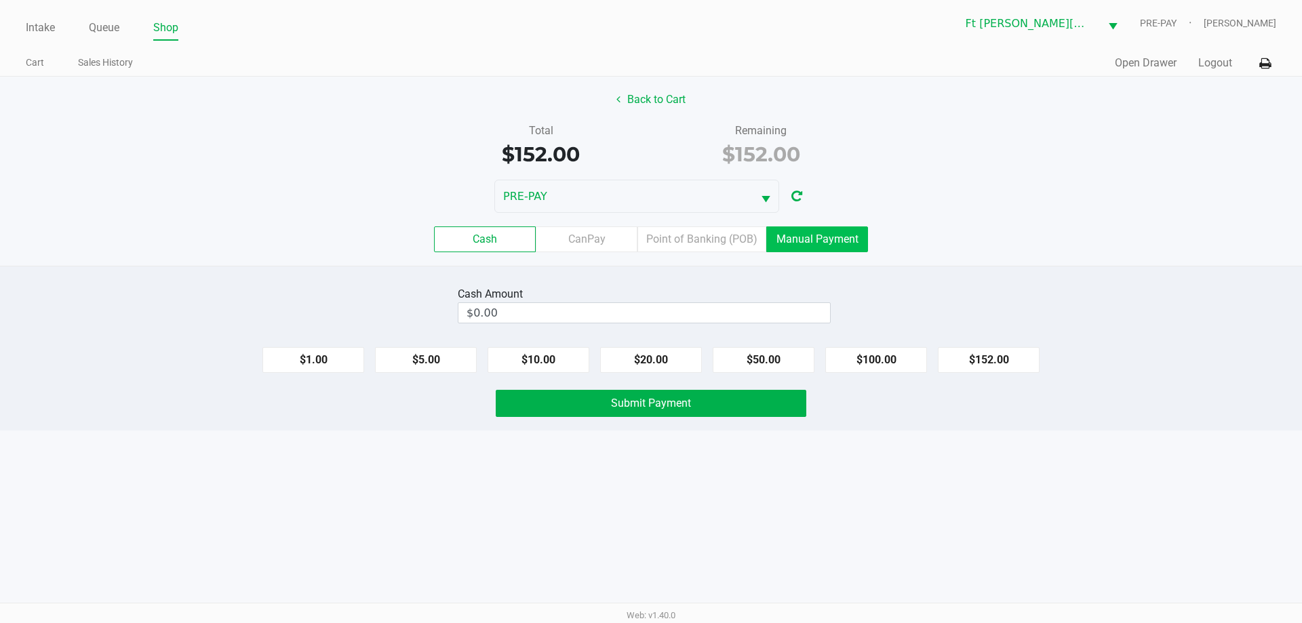
click at [813, 239] on label "Manual Payment" at bounding box center [817, 240] width 102 height 26
click at [0, 0] on 8 "Manual Payment" at bounding box center [0, 0] width 0 height 0
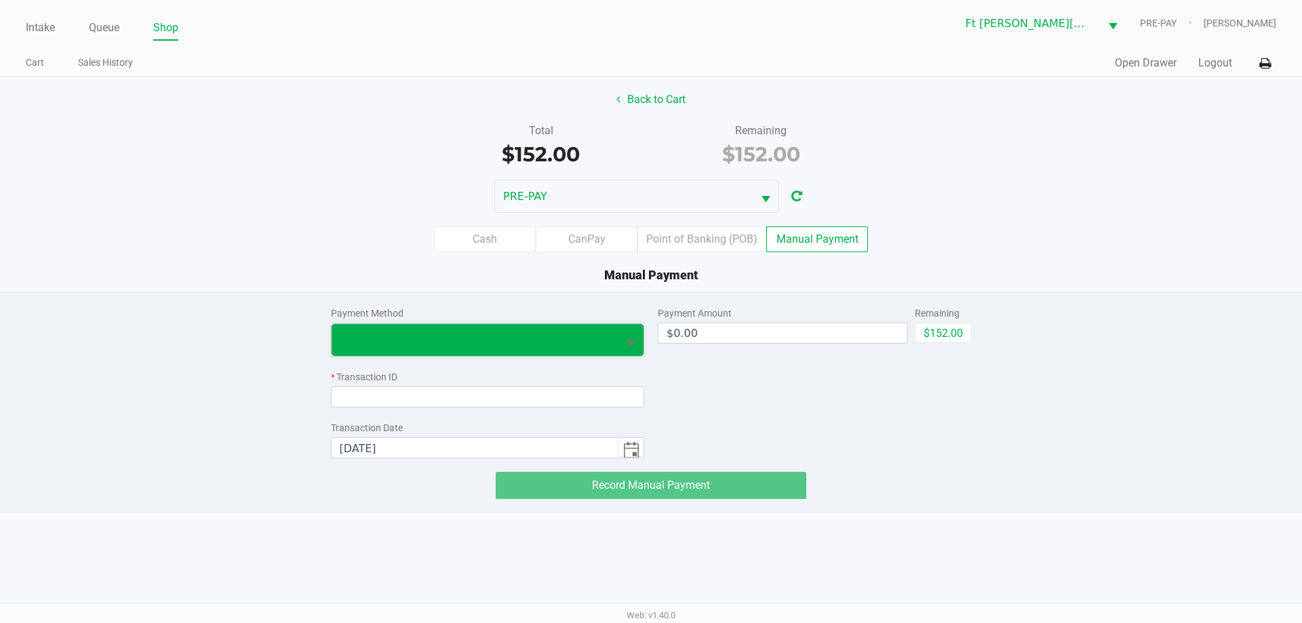
click at [536, 353] on span at bounding box center [475, 340] width 287 height 32
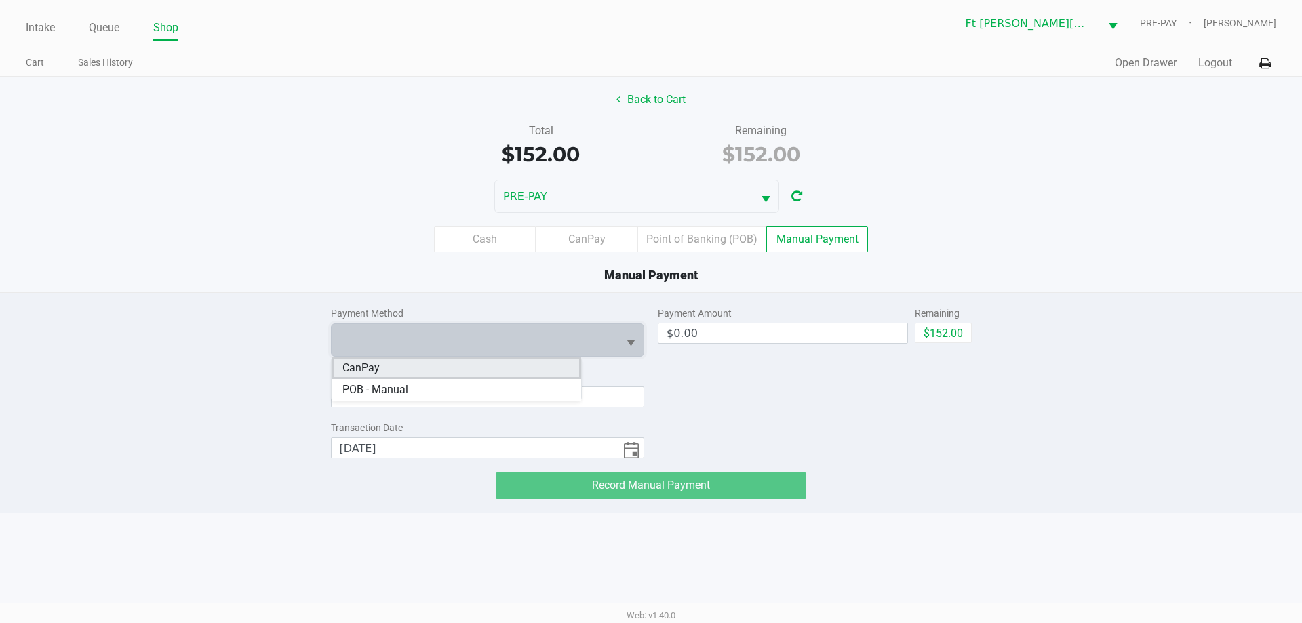
drag, startPoint x: 402, startPoint y: 372, endPoint x: 747, endPoint y: 366, distance: 344.6
click at [404, 372] on li "CanPay" at bounding box center [457, 368] width 250 height 22
click at [951, 334] on button "$152.00" at bounding box center [943, 333] width 57 height 20
type input "$152.00"
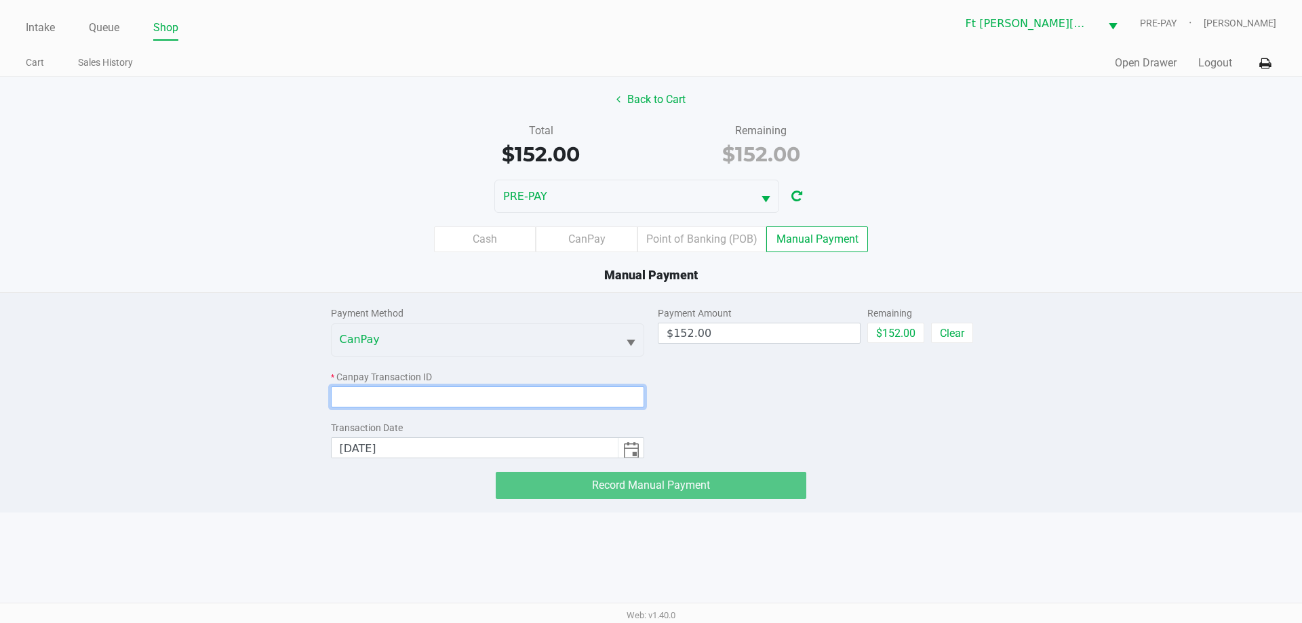
click at [387, 391] on input at bounding box center [488, 397] width 314 height 21
paste input "8IBI6IHAXA1U"
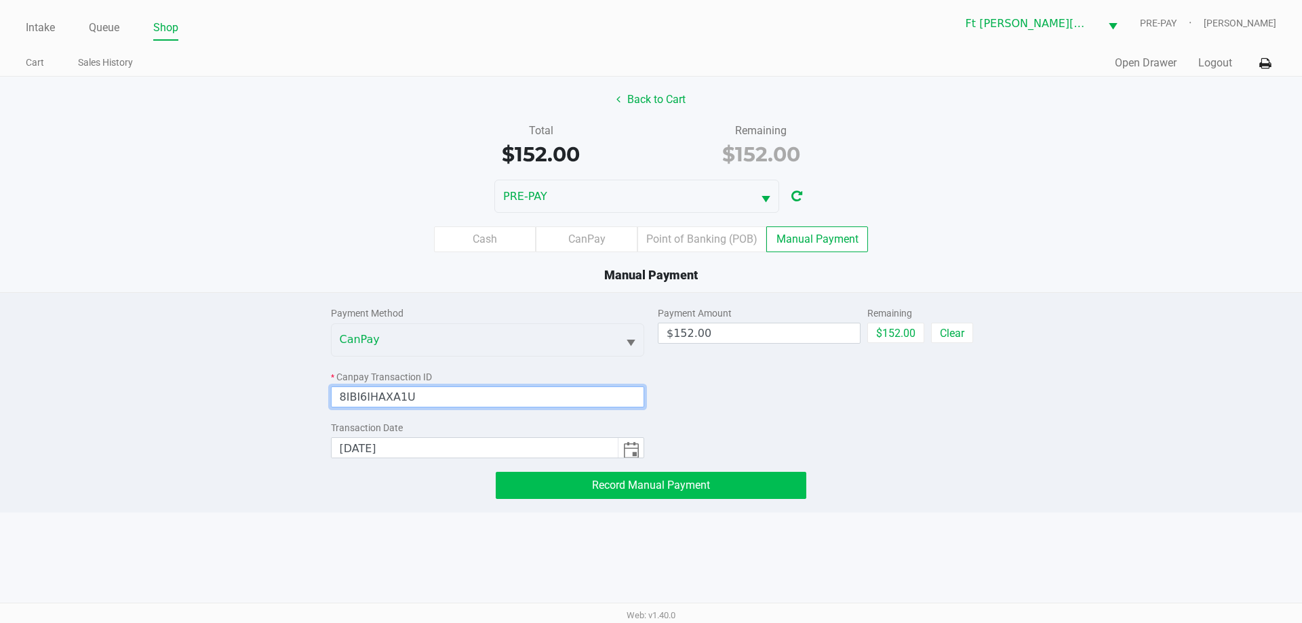
type input "8IBI6IHAXA1U"
click at [667, 493] on button "Record Manual Payment" at bounding box center [651, 485] width 311 height 27
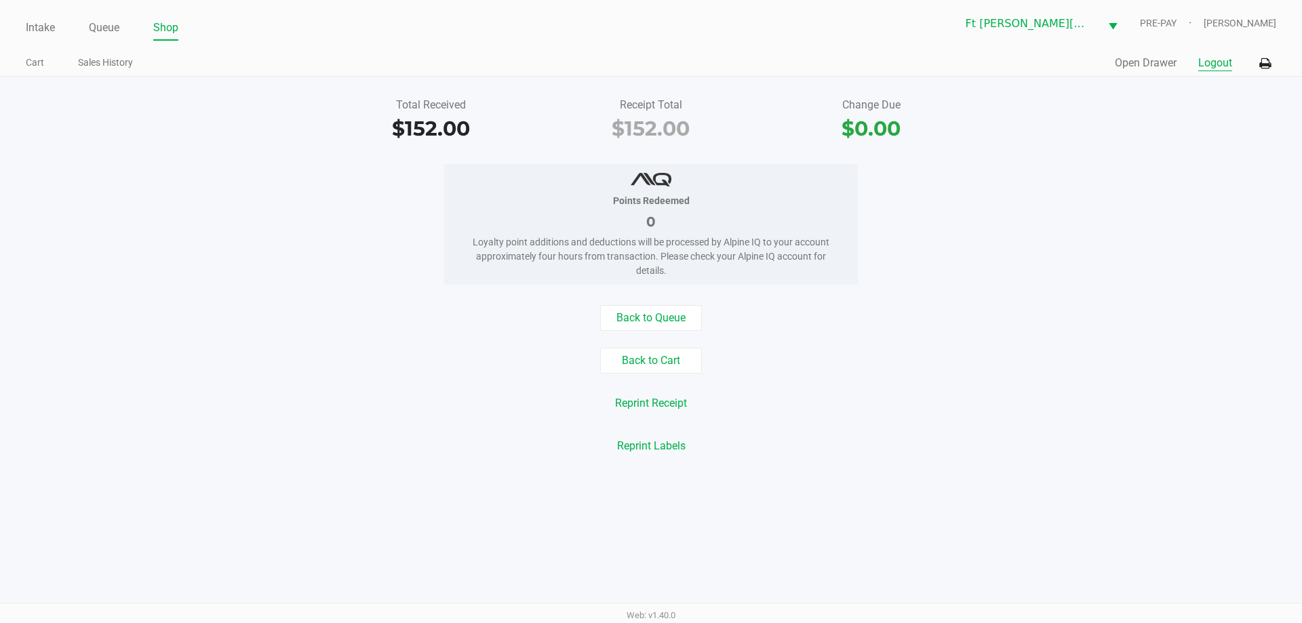
click at [1210, 62] on button "Logout" at bounding box center [1216, 63] width 34 height 16
